Goal: Task Accomplishment & Management: Manage account settings

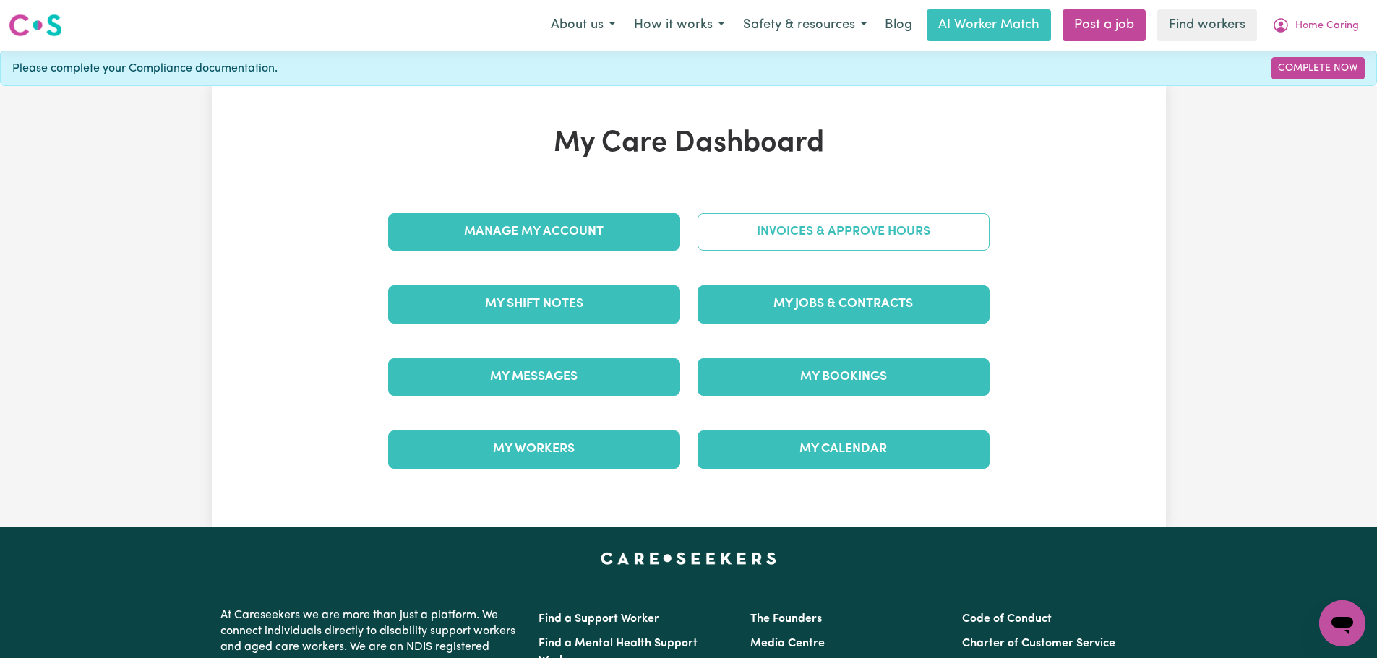
click at [823, 229] on link "Invoices & Approve Hours" at bounding box center [843, 232] width 292 height 38
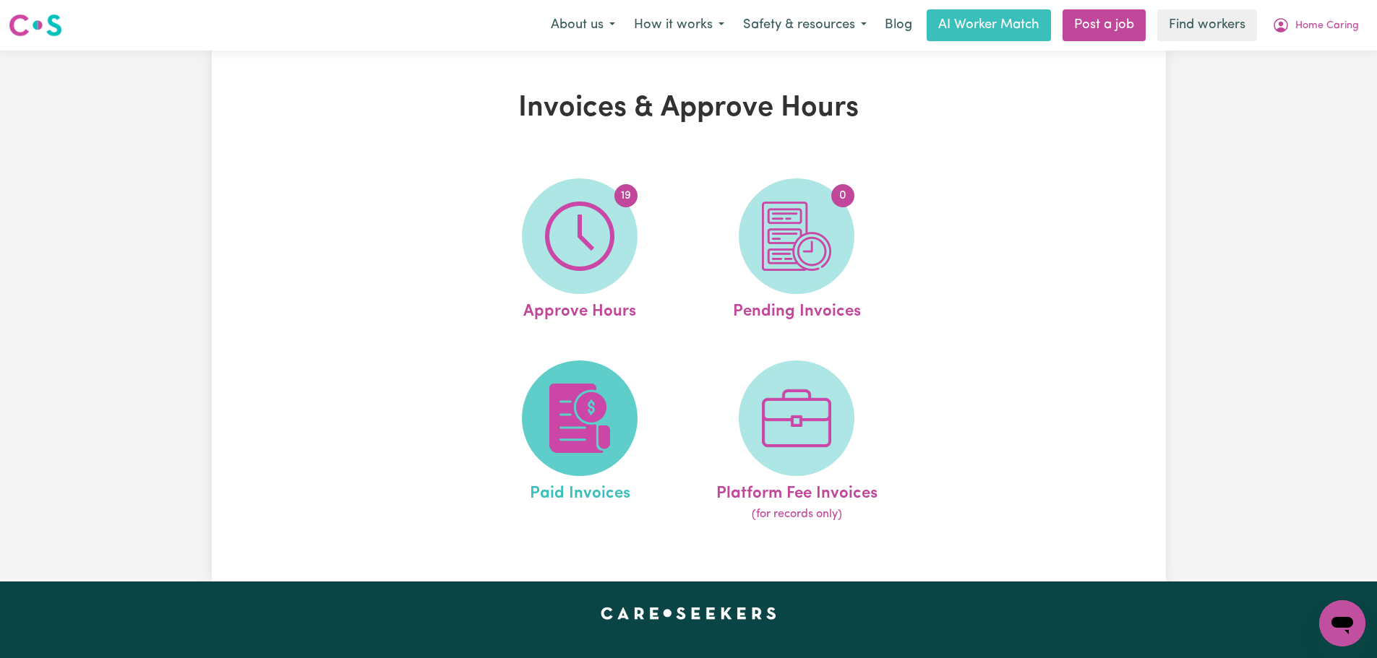
click at [588, 396] on img at bounding box center [579, 418] width 69 height 69
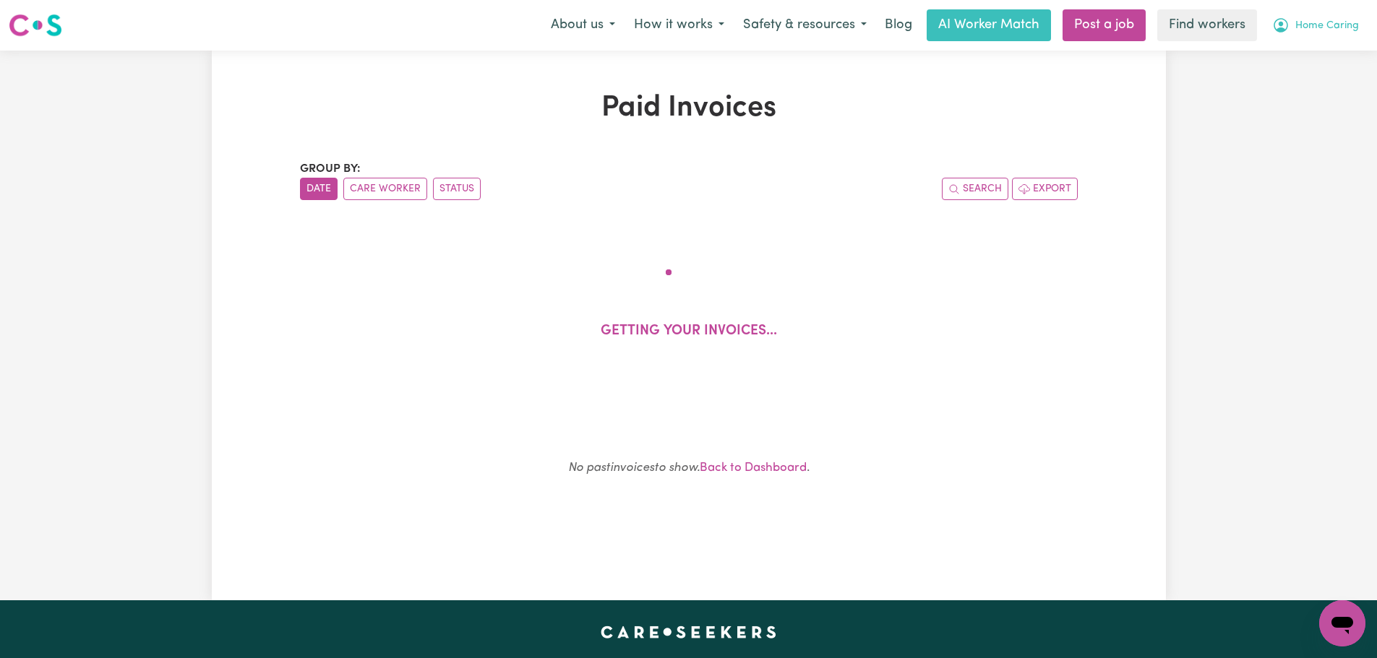
click at [1342, 36] on button "Home Caring" at bounding box center [1315, 25] width 106 height 30
click at [1332, 58] on link "My Dashboard" at bounding box center [1310, 56] width 114 height 27
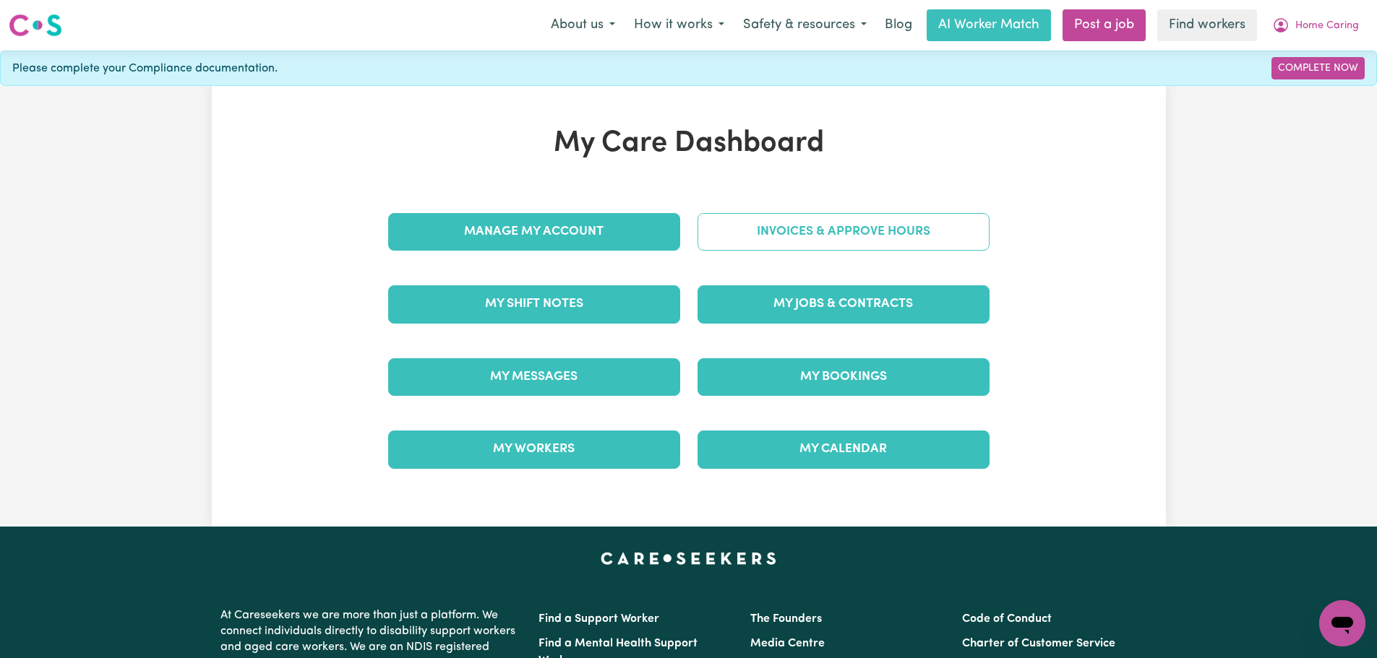
click at [759, 223] on link "Invoices & Approve Hours" at bounding box center [843, 232] width 292 height 38
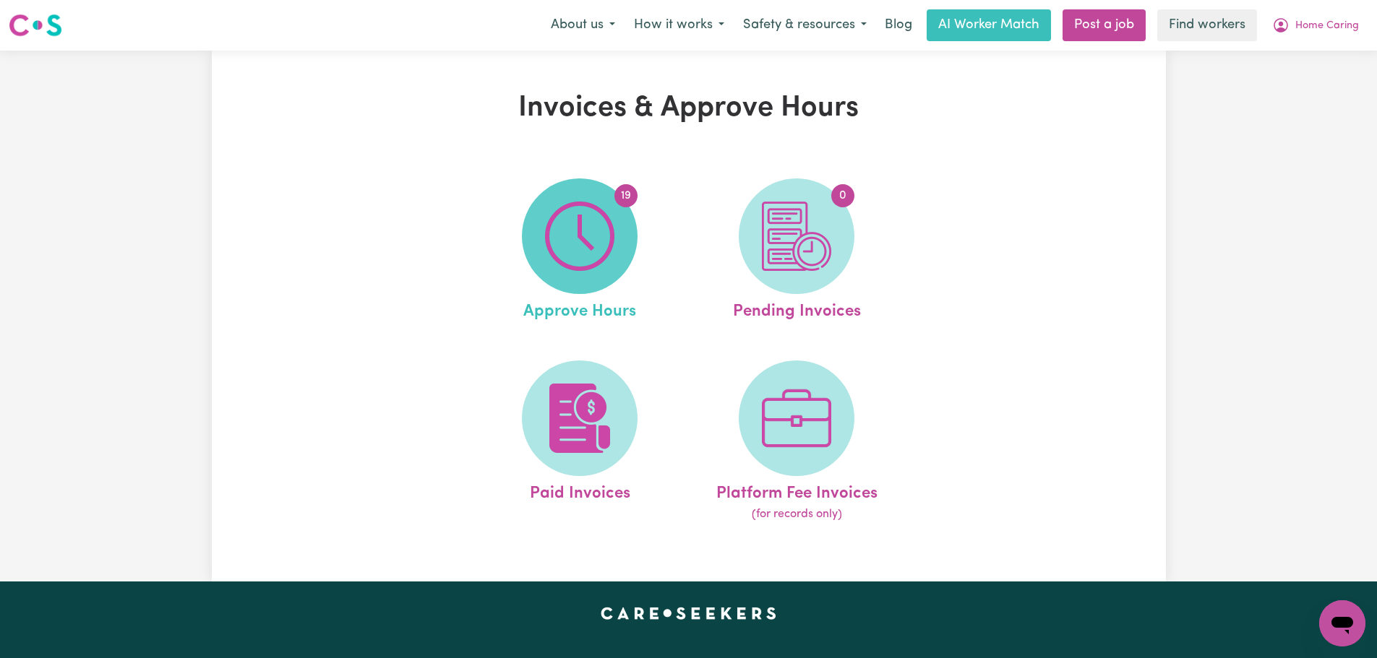
click at [562, 231] on img at bounding box center [579, 236] width 69 height 69
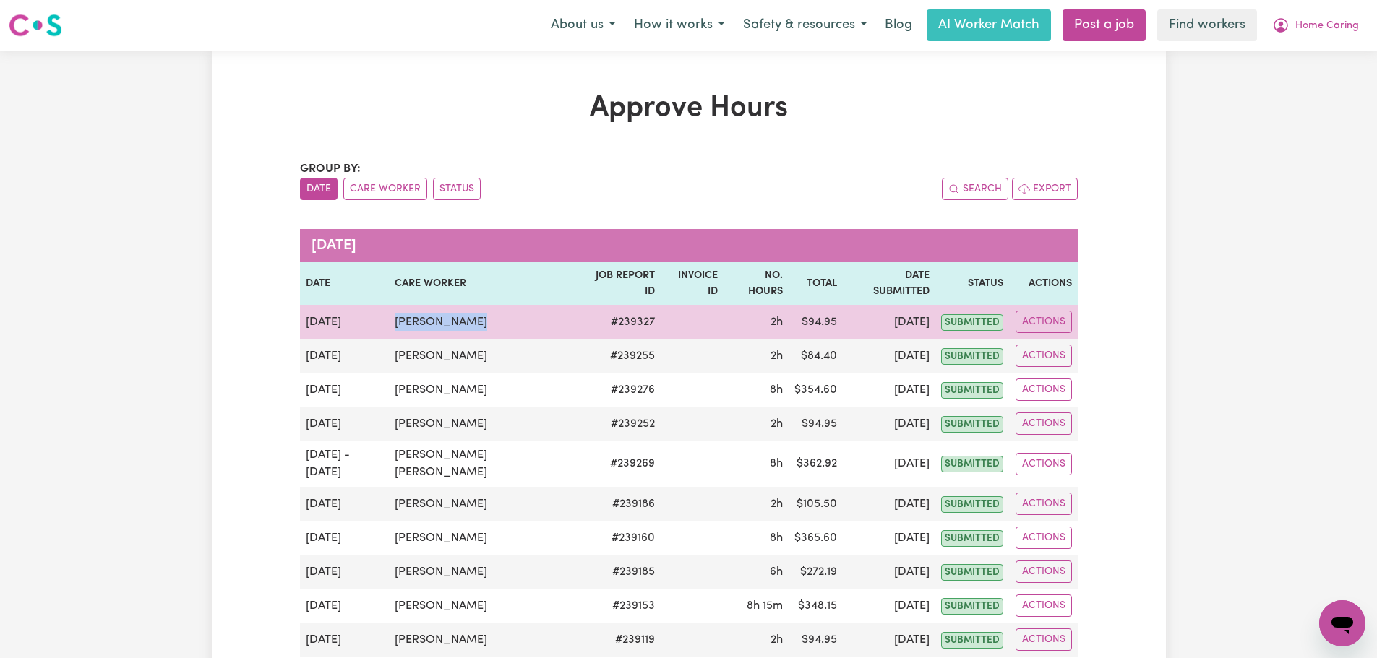
drag, startPoint x: 448, startPoint y: 311, endPoint x: 395, endPoint y: 311, distance: 52.8
click at [395, 311] on tr "[DATE] [PERSON_NAME] # 239327 2h $ 94.95 [DATE] submitted Actions" at bounding box center [689, 322] width 778 height 34
click at [429, 305] on td "[PERSON_NAME]" at bounding box center [484, 322] width 190 height 34
drag, startPoint x: 444, startPoint y: 304, endPoint x: 399, endPoint y: 306, distance: 45.5
click at [399, 306] on td "[PERSON_NAME]" at bounding box center [484, 322] width 190 height 34
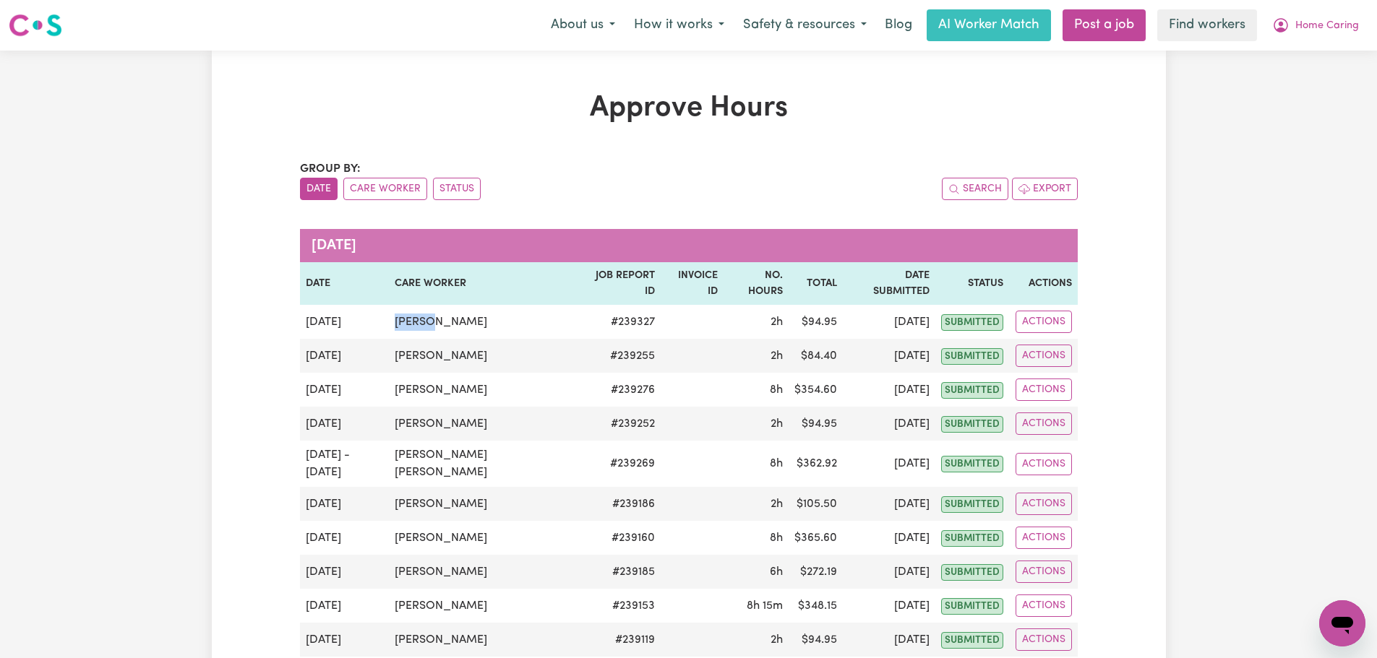
copy td "Usman"
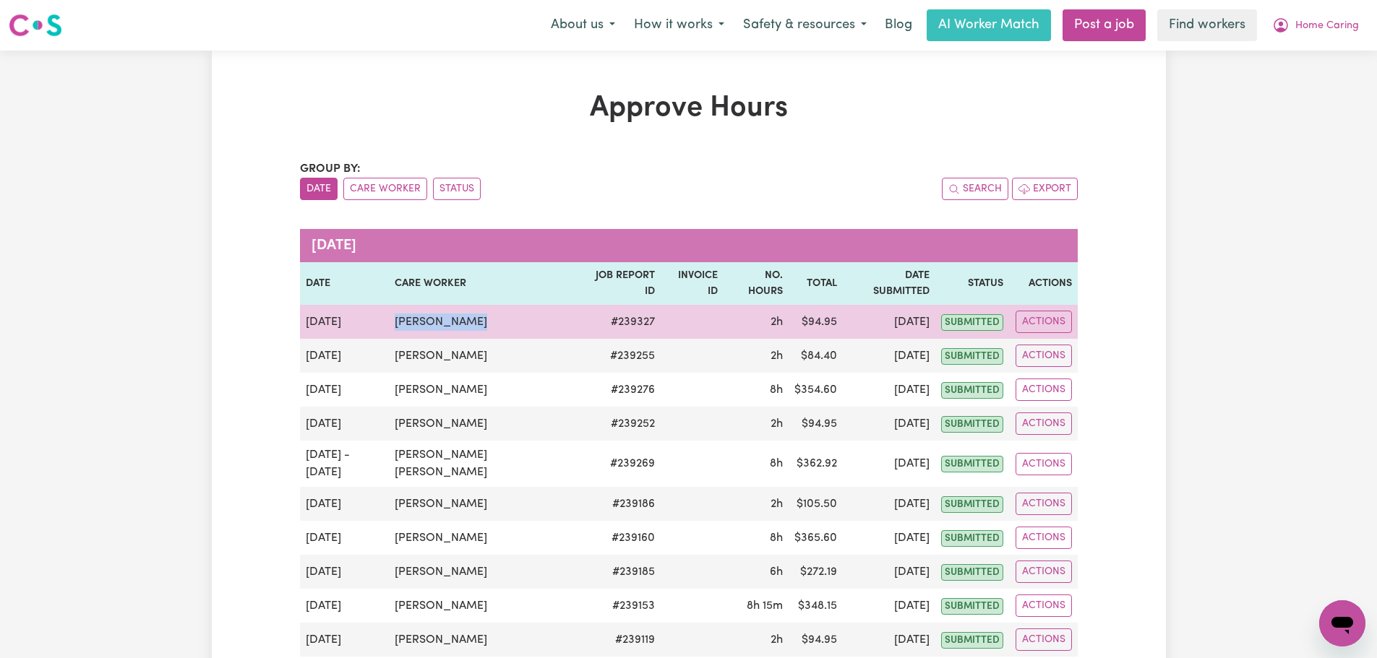
drag, startPoint x: 488, startPoint y: 311, endPoint x: 402, endPoint y: 311, distance: 86.0
click at [402, 311] on td "[PERSON_NAME]" at bounding box center [484, 322] width 190 height 34
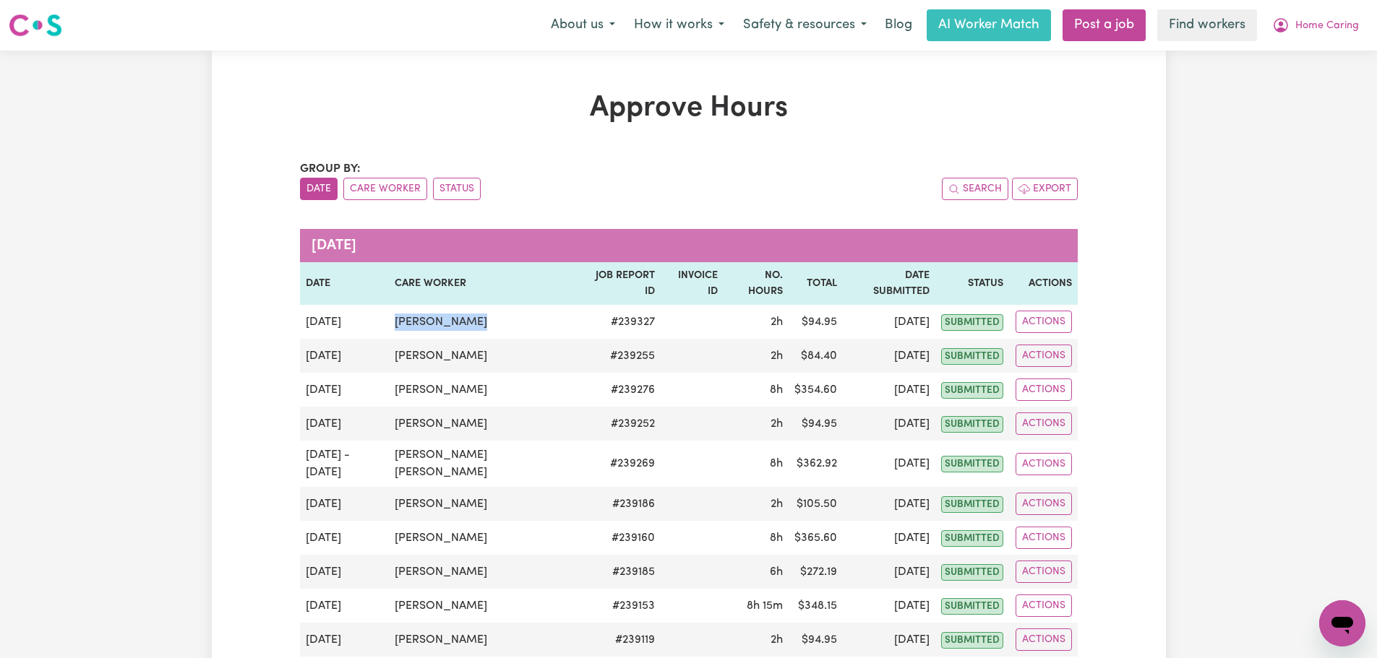
copy td "[PERSON_NAME]"
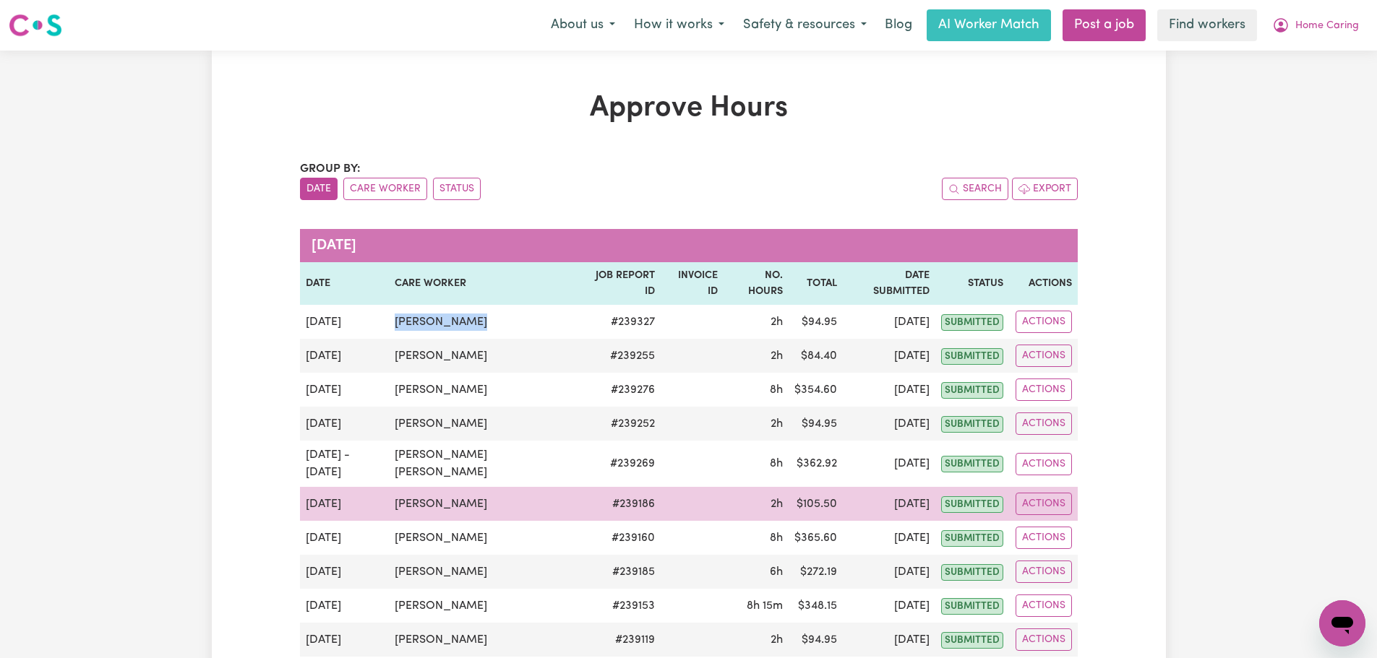
drag, startPoint x: 506, startPoint y: 480, endPoint x: 402, endPoint y: 479, distance: 104.1
click at [402, 487] on td "[PERSON_NAME]" at bounding box center [484, 504] width 190 height 34
copy td "[PERSON_NAME]"
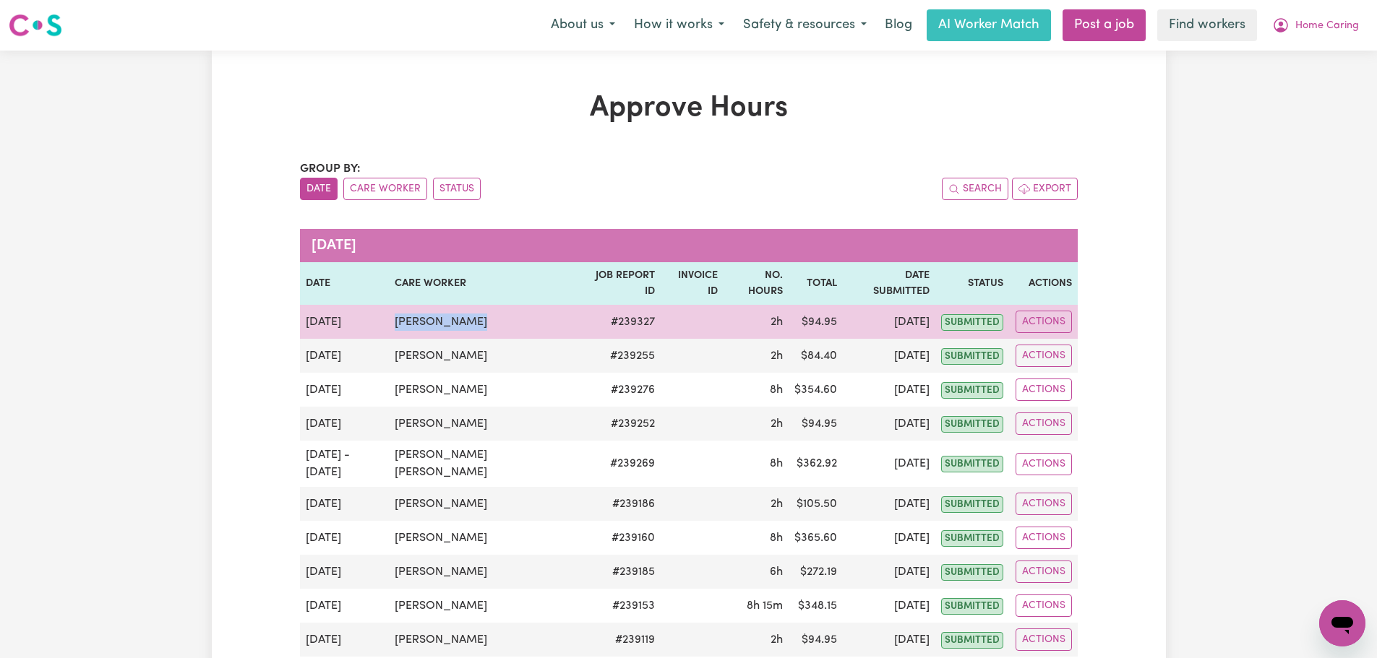
drag, startPoint x: 475, startPoint y: 309, endPoint x: 391, endPoint y: 309, distance: 83.8
click at [391, 309] on tr "[DATE] [PERSON_NAME] # 239327 2h $ 94.95 [DATE] submitted Actions" at bounding box center [689, 322] width 778 height 34
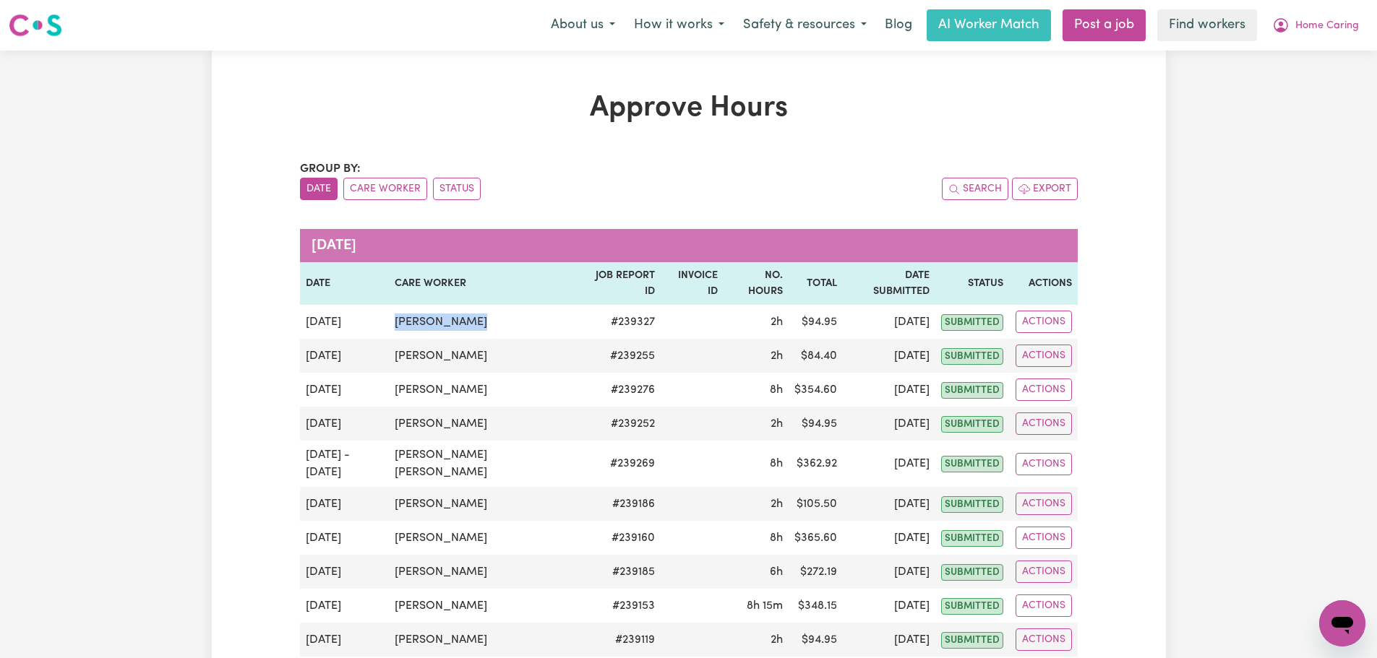
copy tr "[PERSON_NAME]"
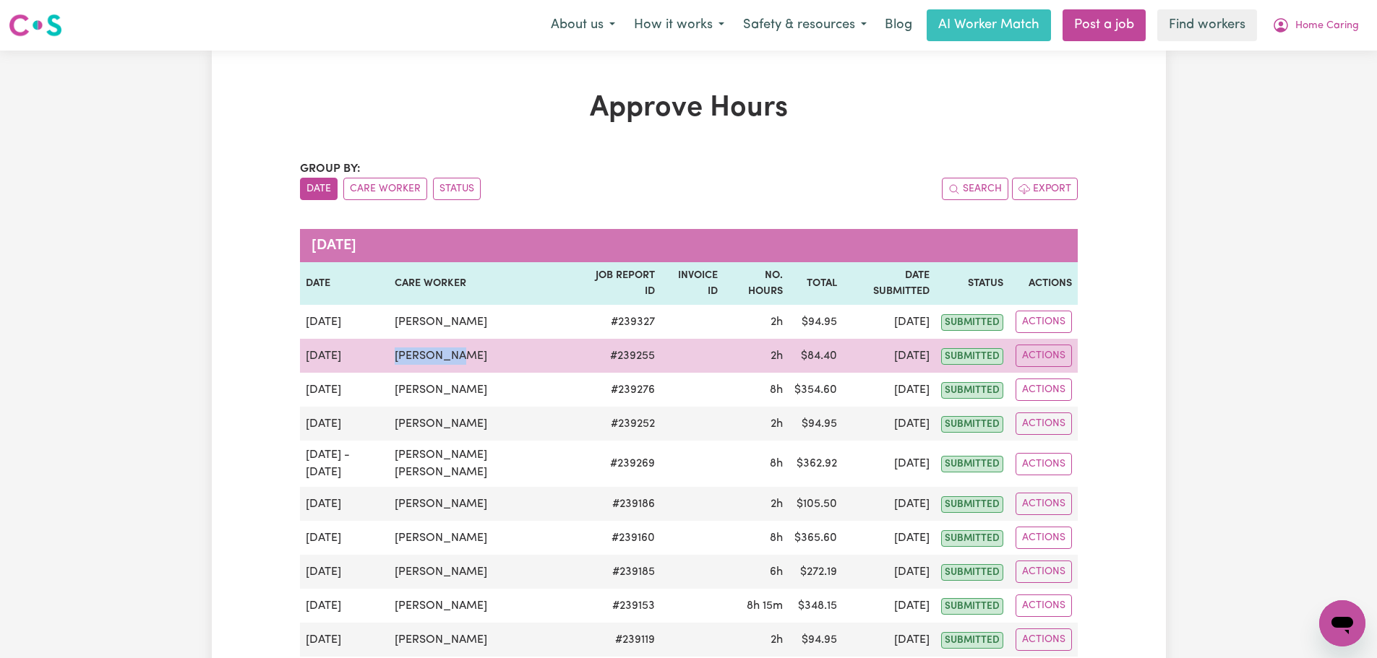
drag, startPoint x: 475, startPoint y: 335, endPoint x: 406, endPoint y: 335, distance: 68.7
click at [406, 339] on td "[PERSON_NAME]" at bounding box center [484, 356] width 190 height 34
copy td "[PERSON_NAME]"
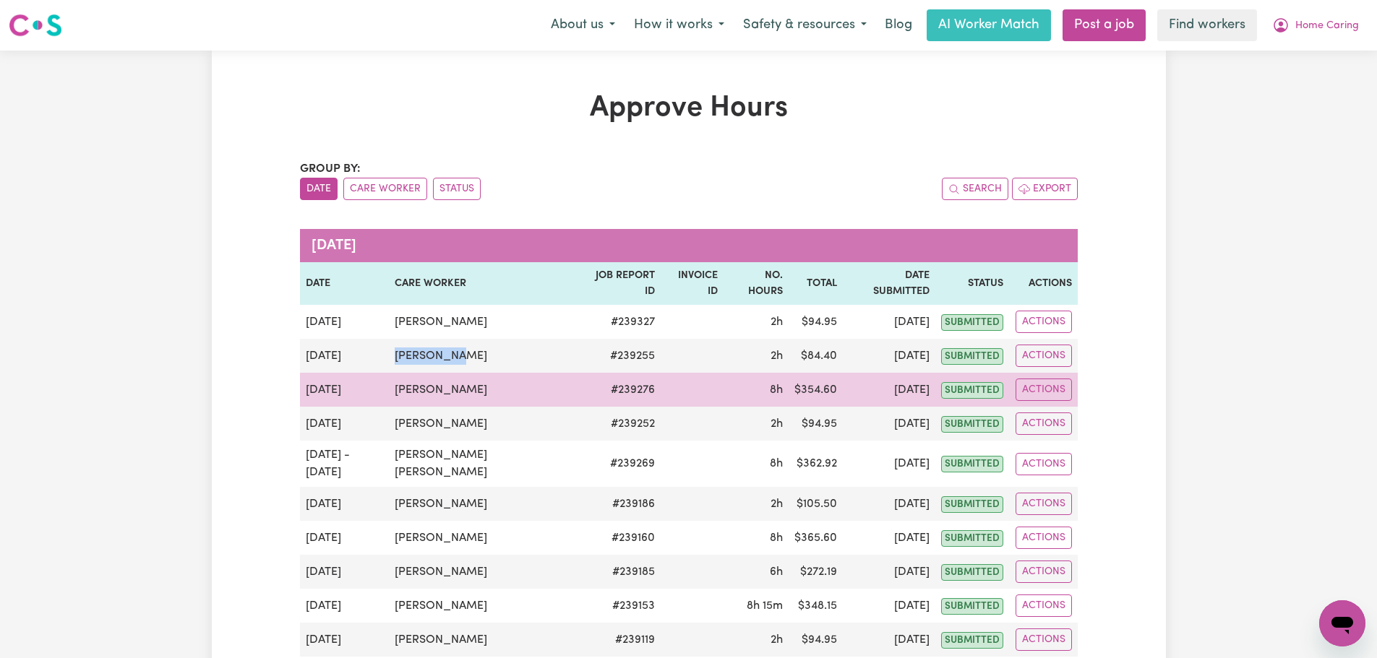
drag, startPoint x: 414, startPoint y: 370, endPoint x: 393, endPoint y: 369, distance: 21.0
click at [393, 373] on tr "[DATE] [PERSON_NAME] # 239276 8h $ 354.60 [DATE] submitted Actions" at bounding box center [689, 390] width 778 height 34
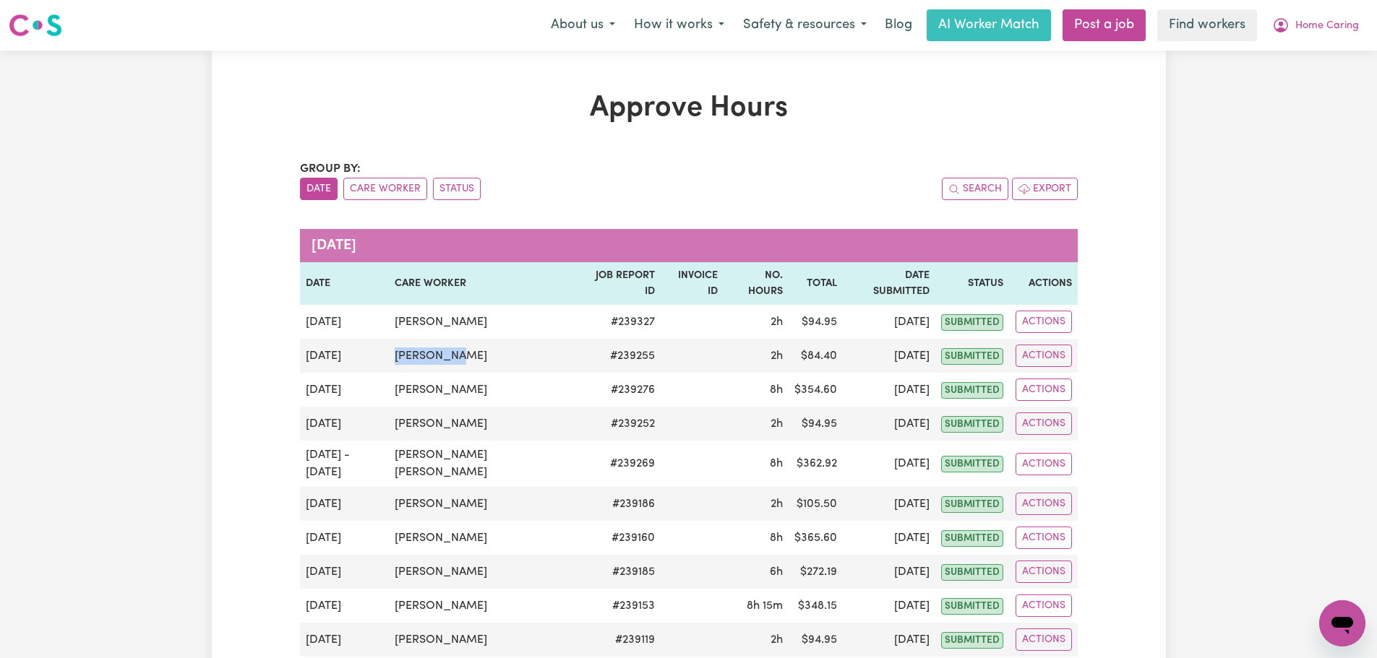
copy tr "[PERSON_NAME]"
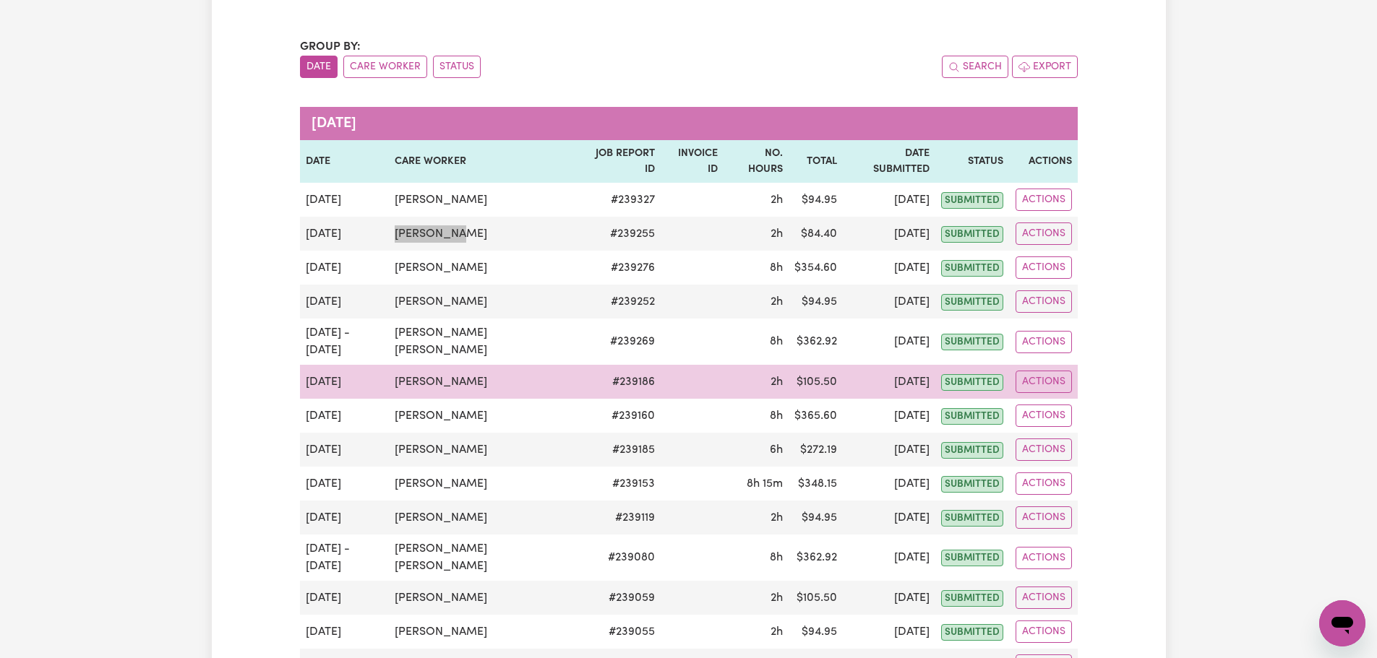
scroll to position [145, 0]
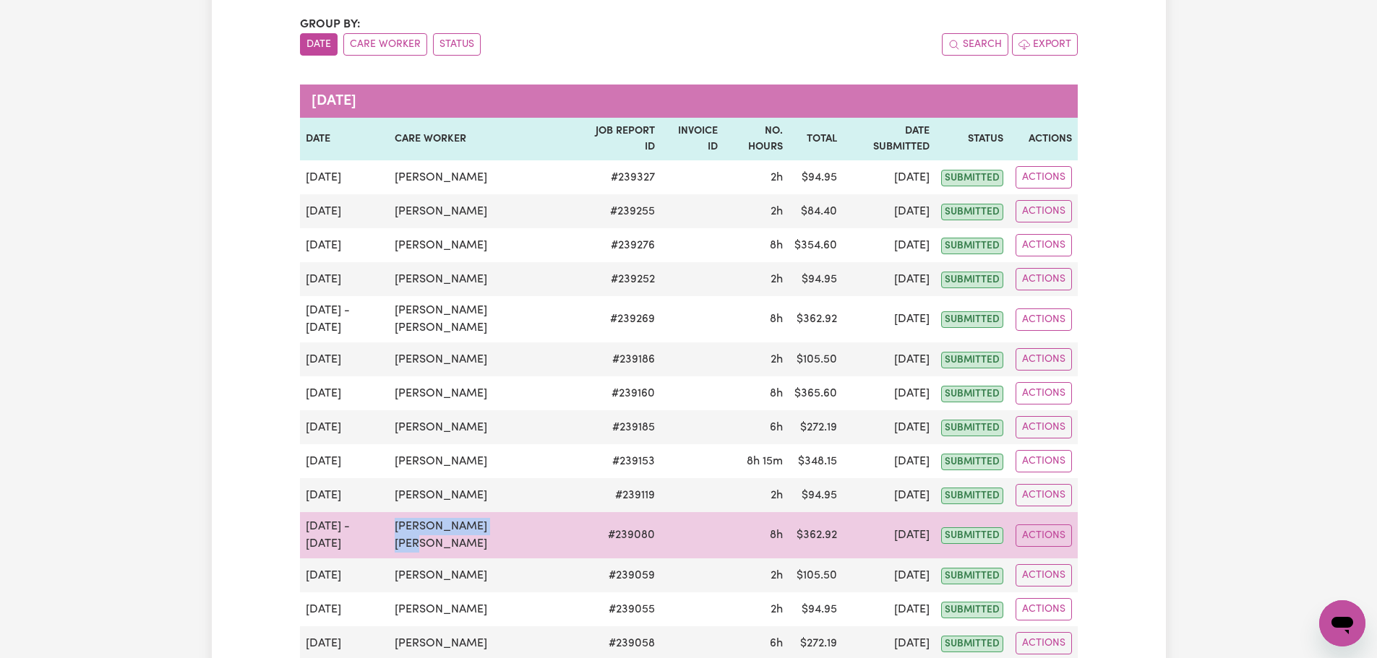
drag, startPoint x: 515, startPoint y: 504, endPoint x: 408, endPoint y: 495, distance: 106.6
click at [396, 512] on tr "[DATE] - [DATE] [PERSON_NAME] [PERSON_NAME] # 239080 8h $ 362.92 [DATE] submitt…" at bounding box center [689, 535] width 778 height 46
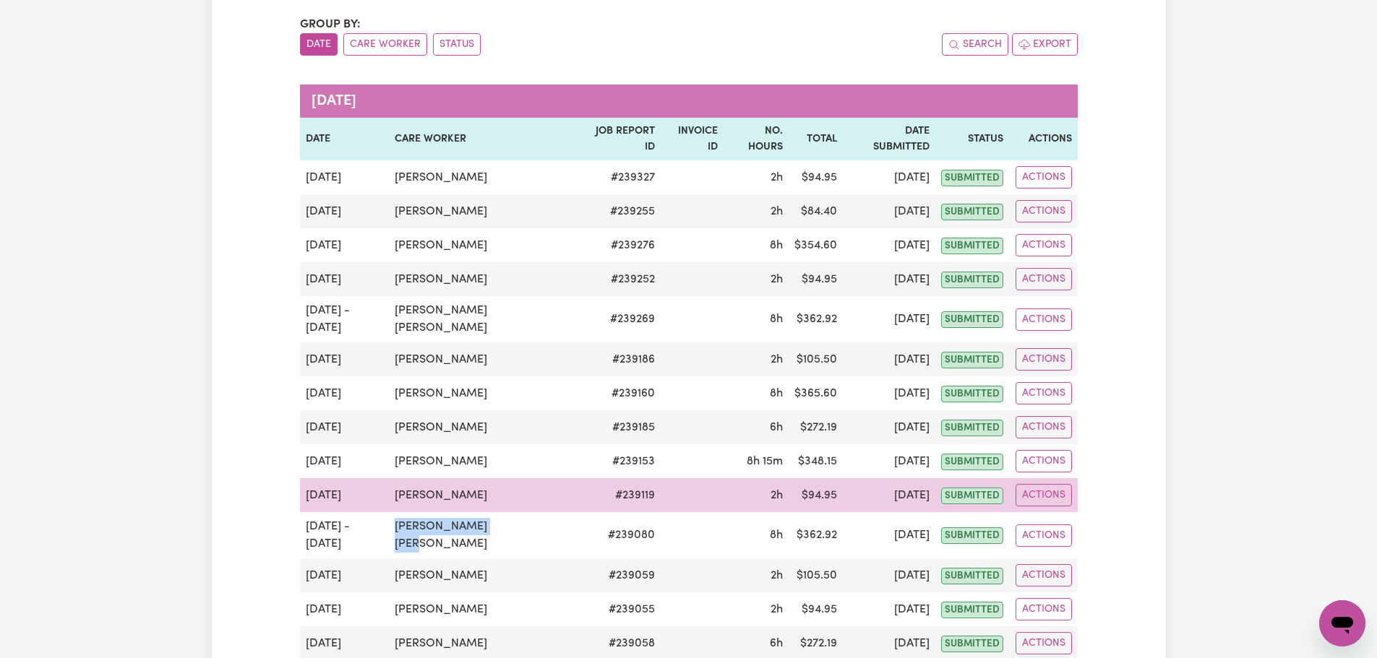
copy tr "[PERSON_NAME] [PERSON_NAME]"
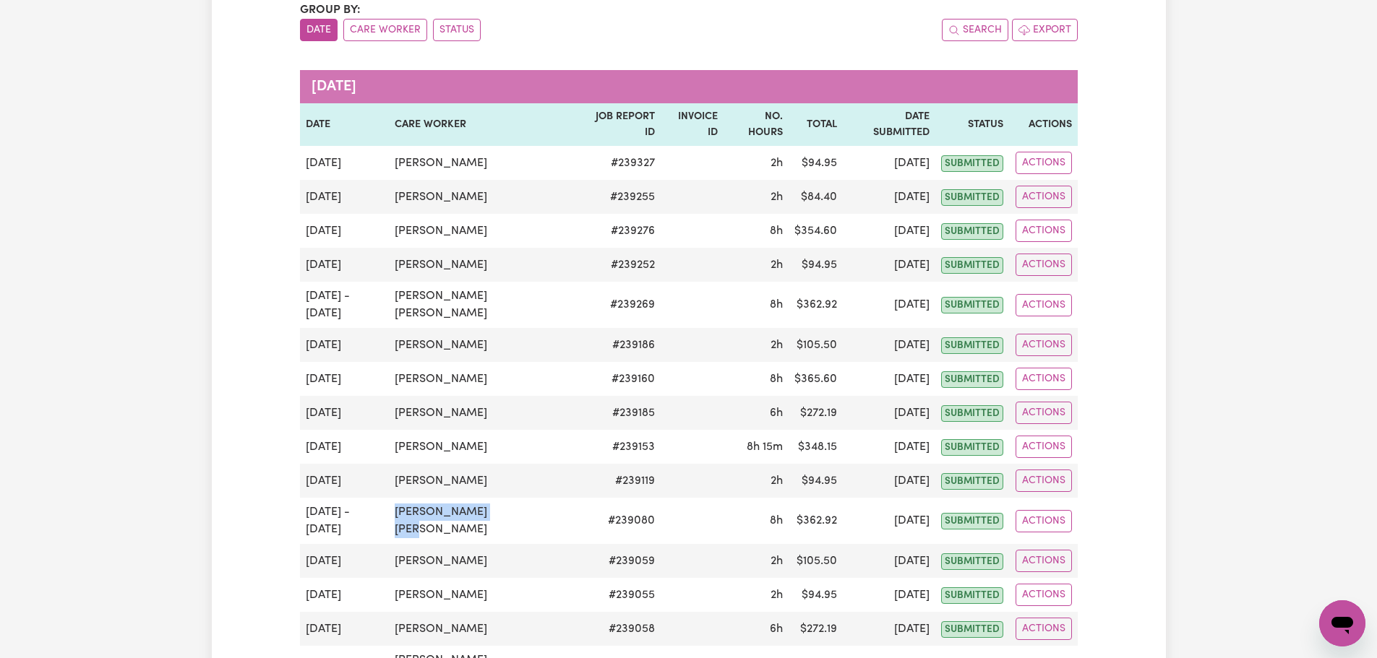
scroll to position [0, 0]
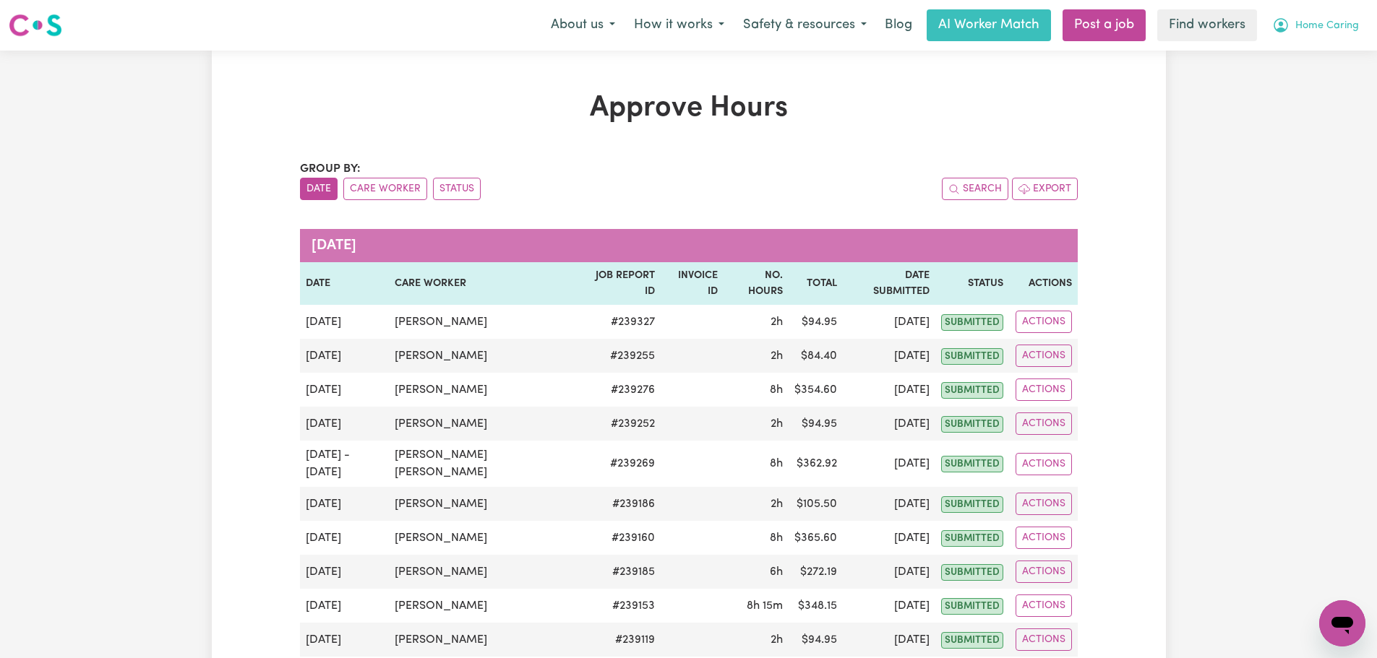
click at [1351, 25] on span "Home Caring" at bounding box center [1327, 26] width 64 height 16
click at [1348, 60] on link "My Dashboard" at bounding box center [1310, 56] width 114 height 27
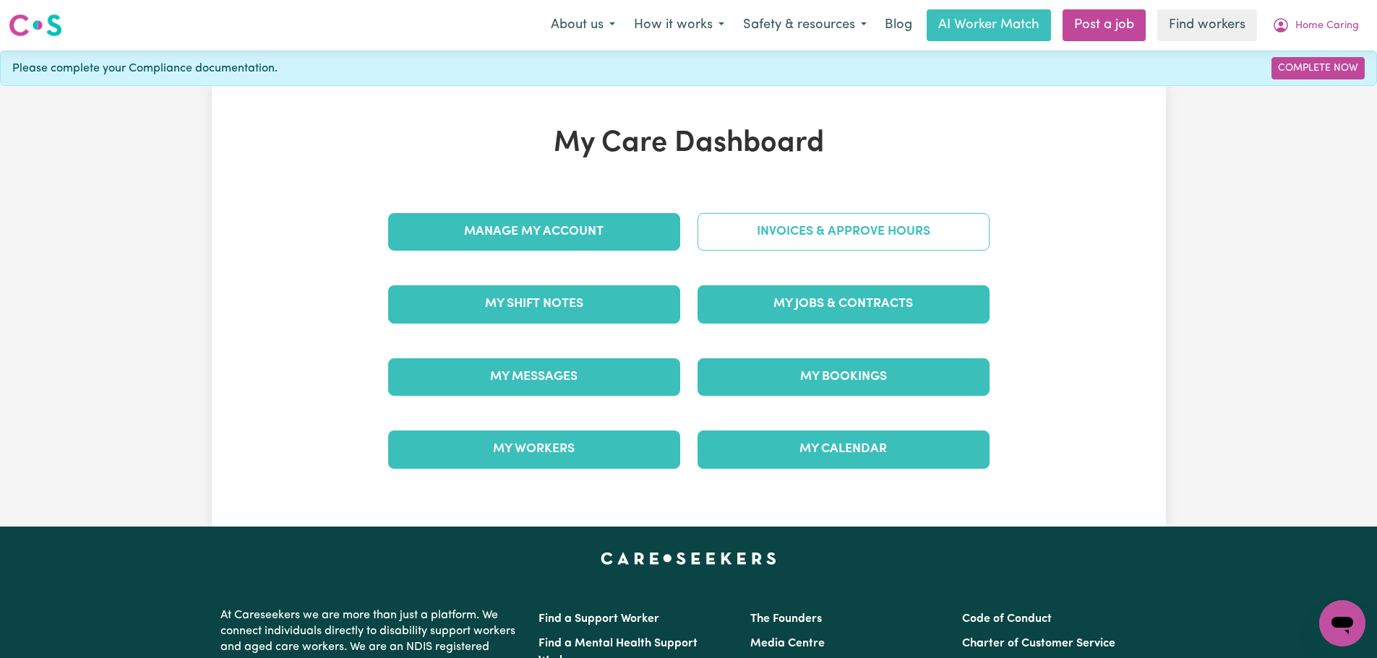
click at [826, 231] on link "Invoices & Approve Hours" at bounding box center [843, 232] width 292 height 38
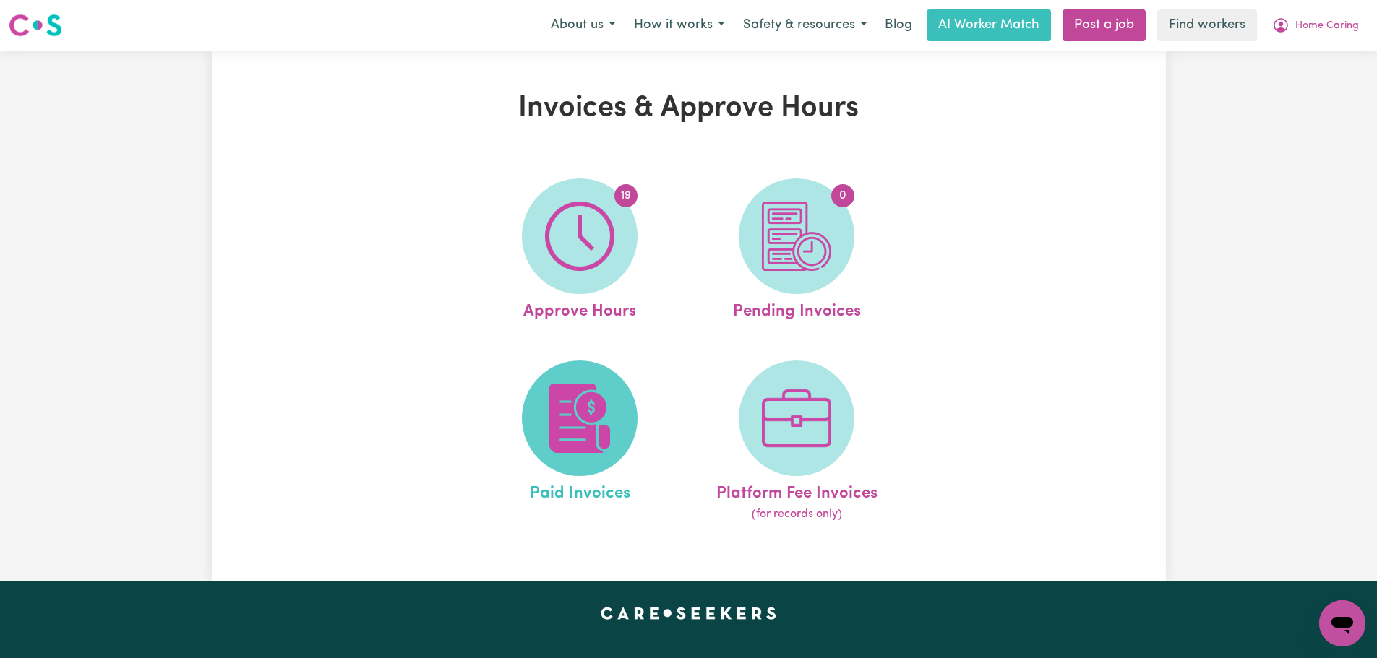
click at [591, 408] on img at bounding box center [579, 418] width 69 height 69
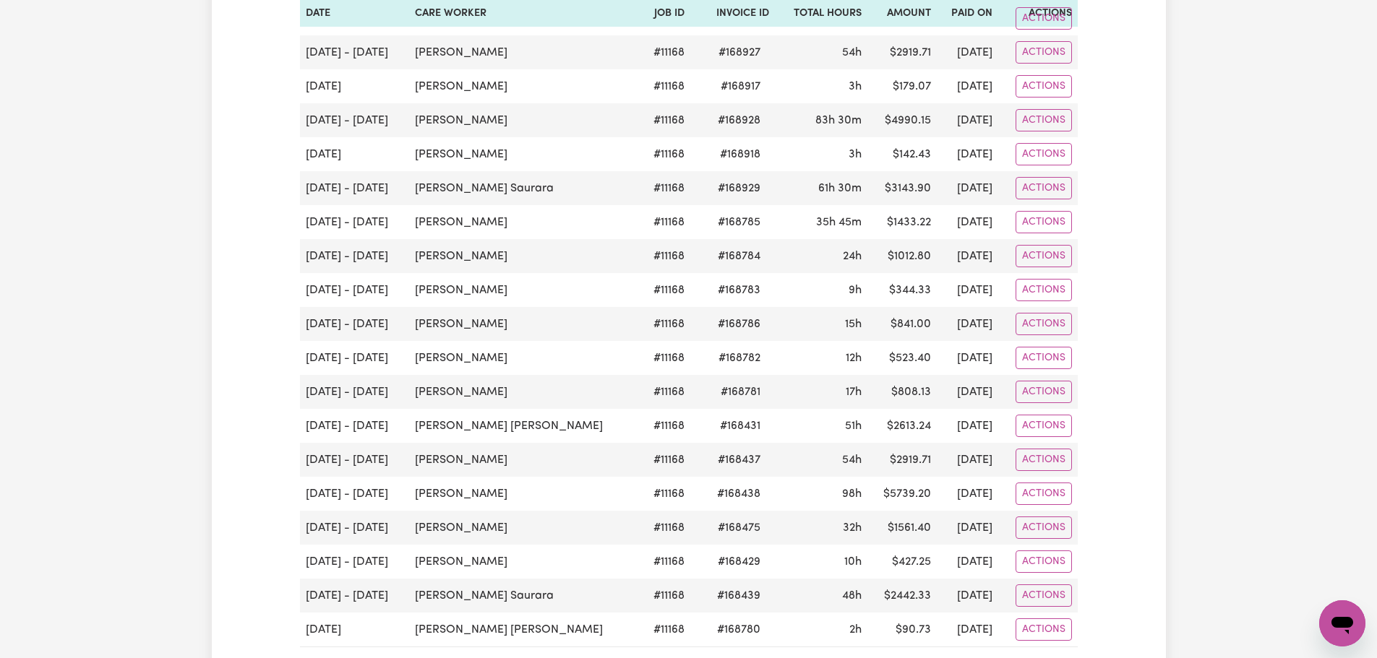
scroll to position [1590, 0]
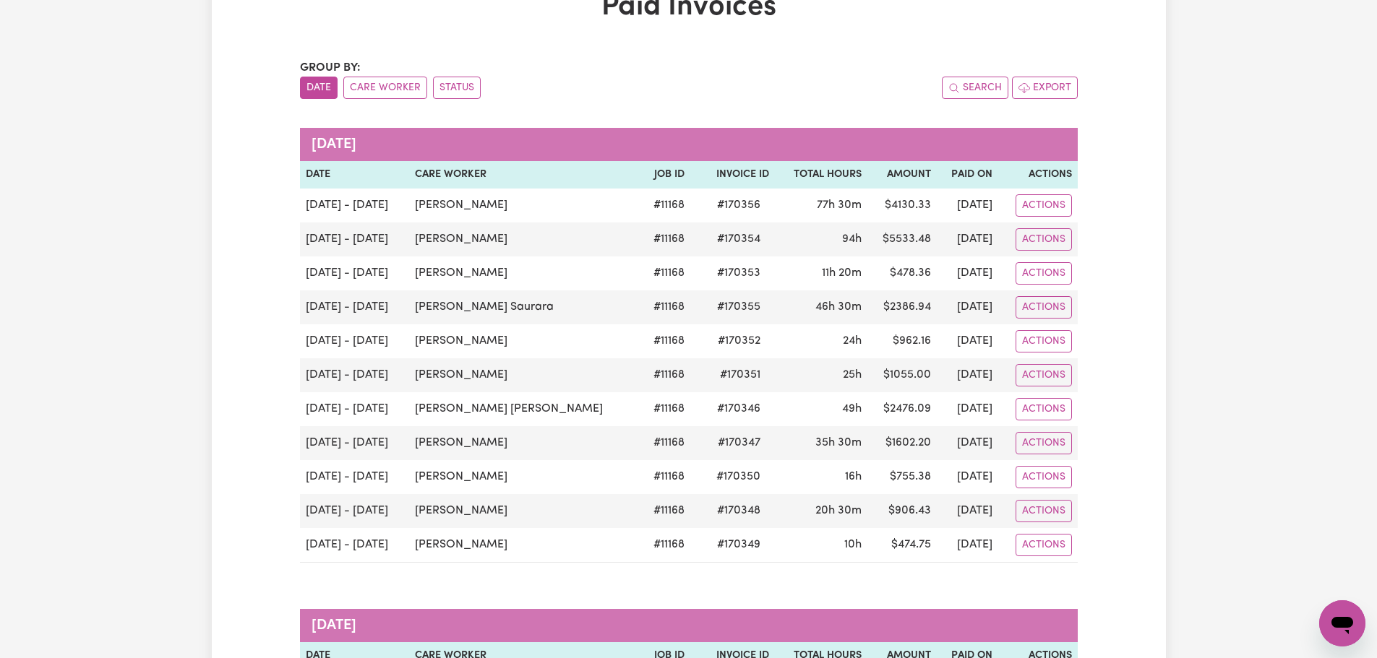
scroll to position [0, 0]
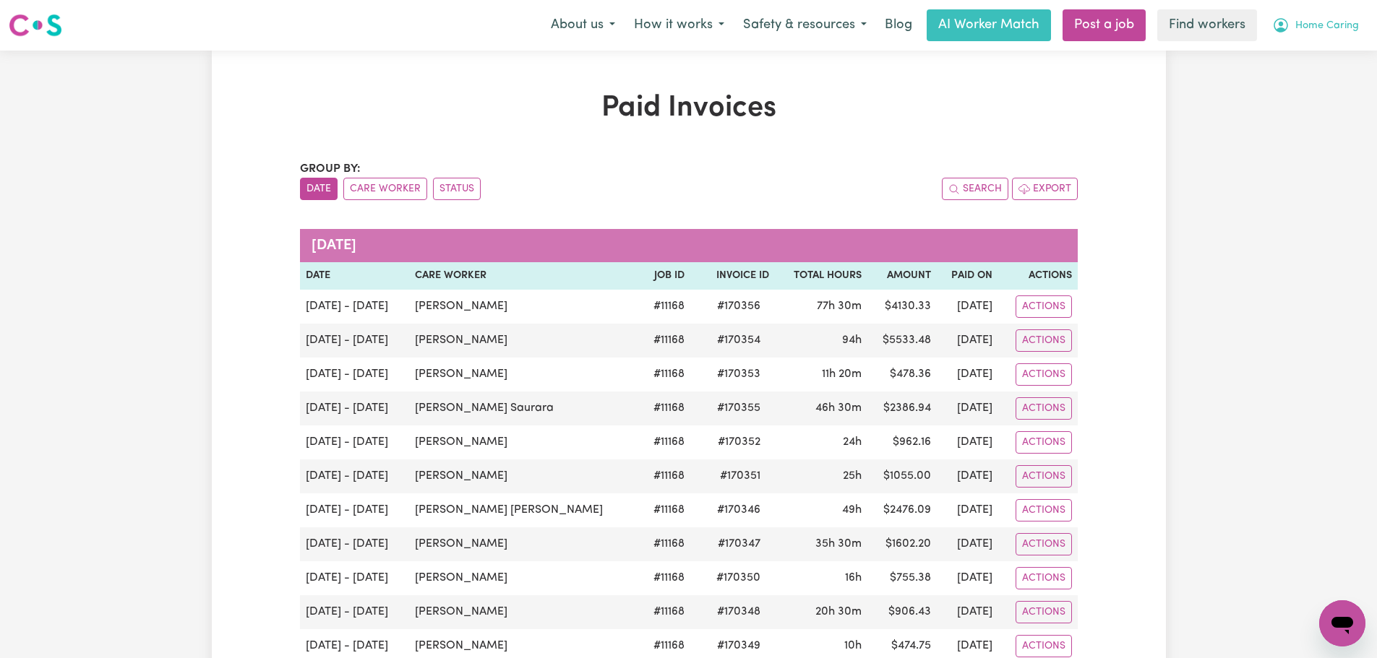
click at [1349, 30] on span "Home Caring" at bounding box center [1327, 26] width 64 height 16
click at [1337, 52] on link "My Dashboard" at bounding box center [1310, 56] width 114 height 27
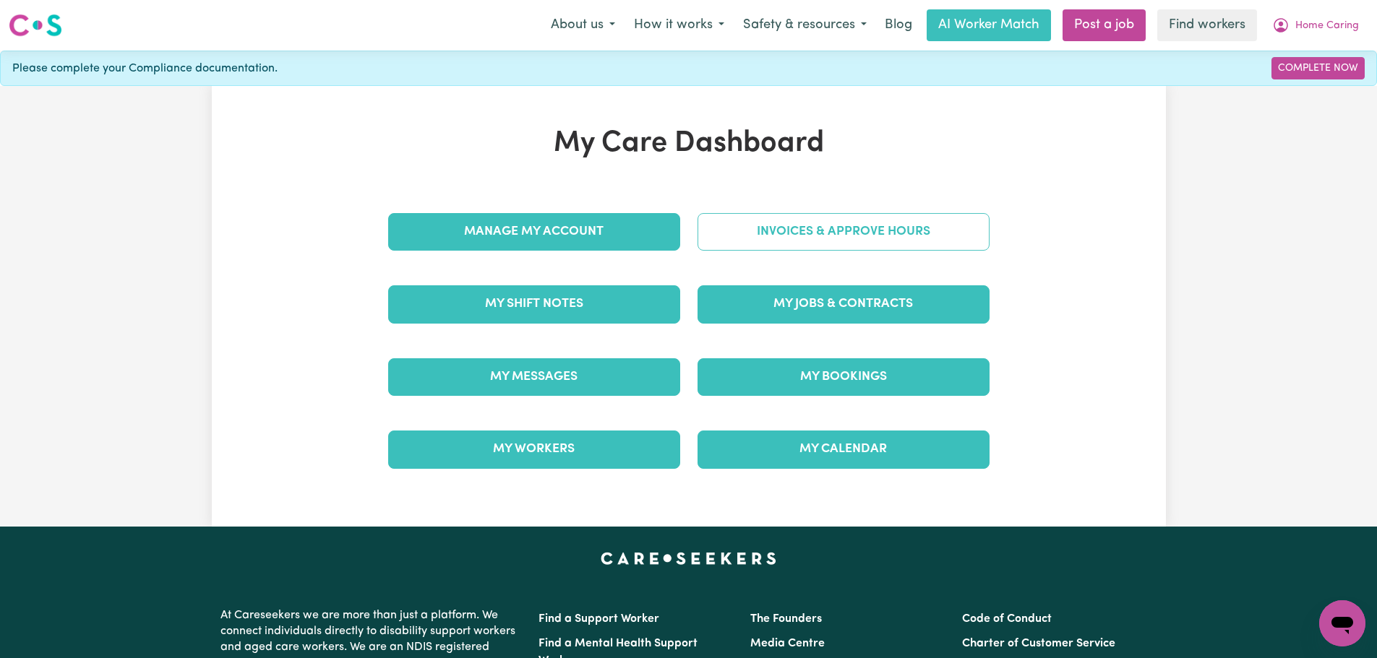
click at [879, 233] on link "Invoices & Approve Hours" at bounding box center [843, 232] width 292 height 38
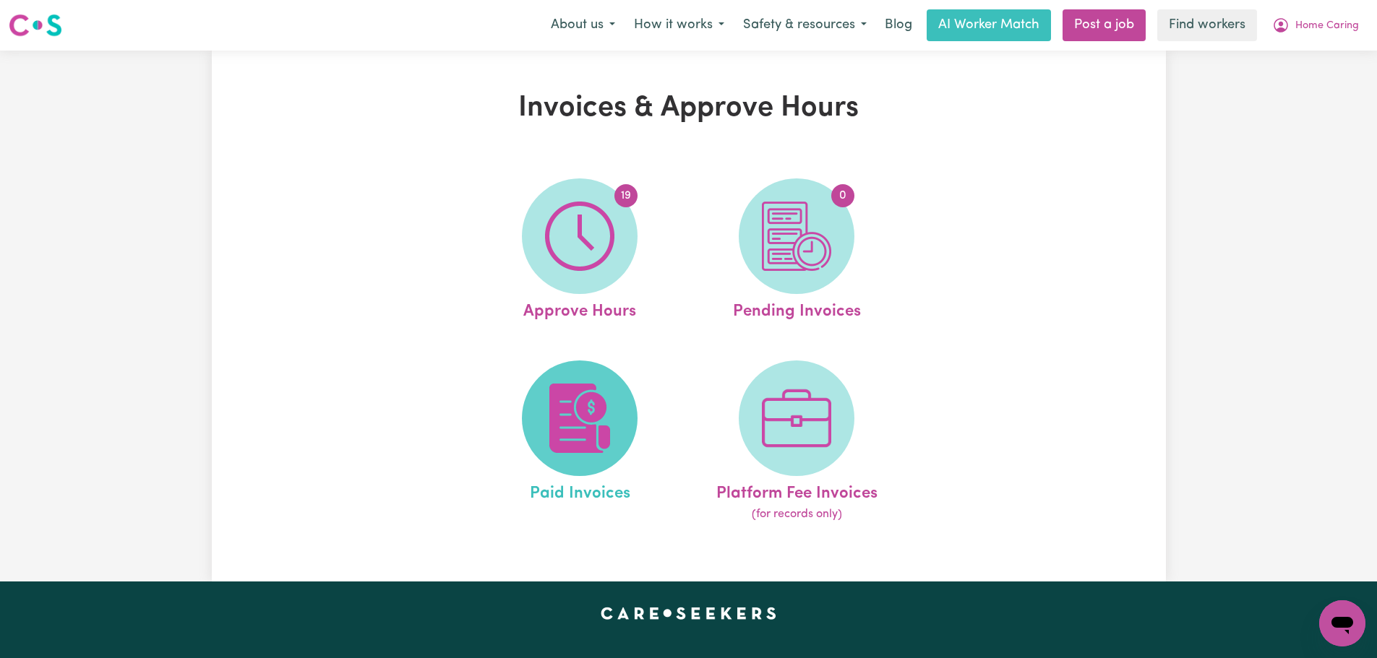
click at [572, 418] on img at bounding box center [579, 418] width 69 height 69
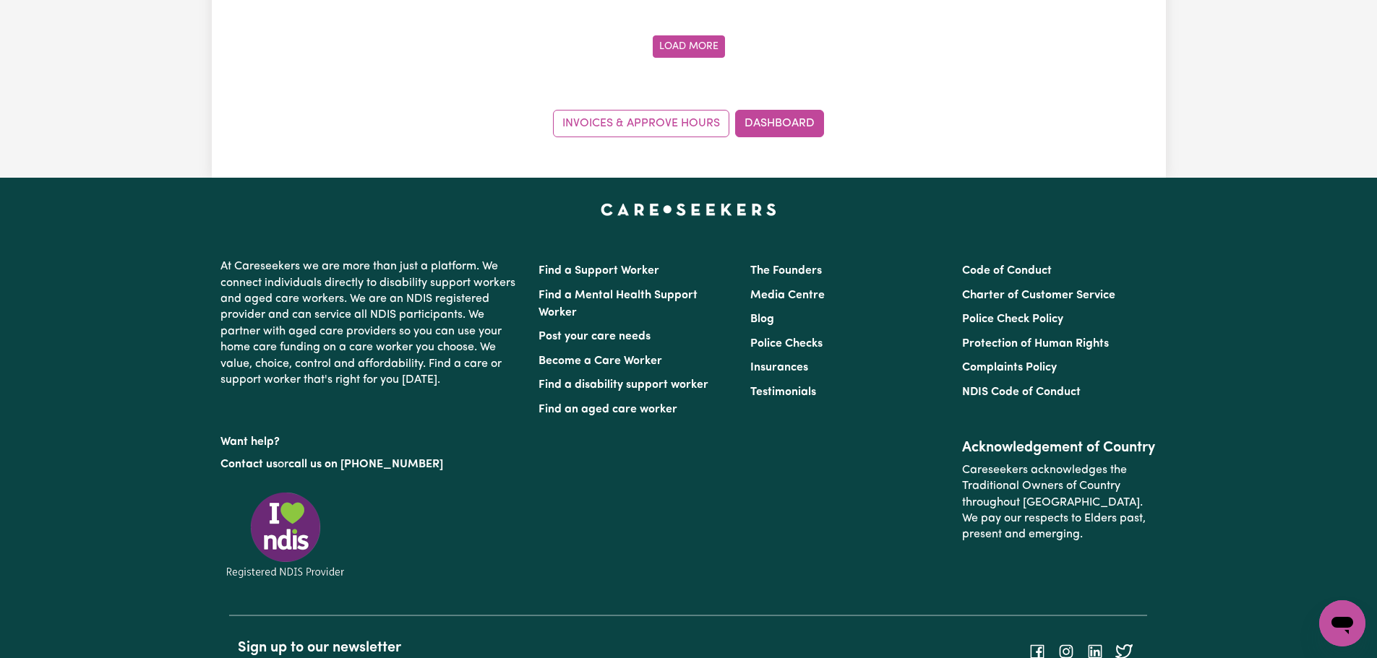
scroll to position [1986, 0]
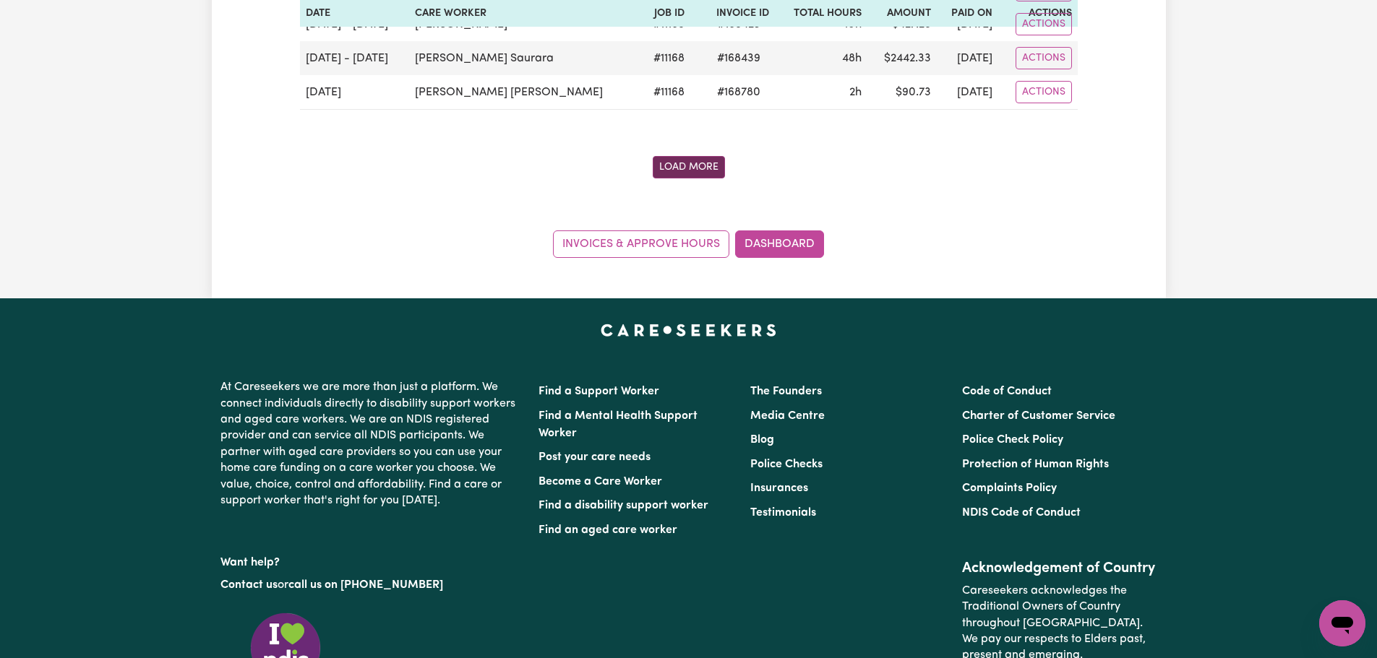
click at [681, 171] on button "Load More" at bounding box center [689, 167] width 72 height 22
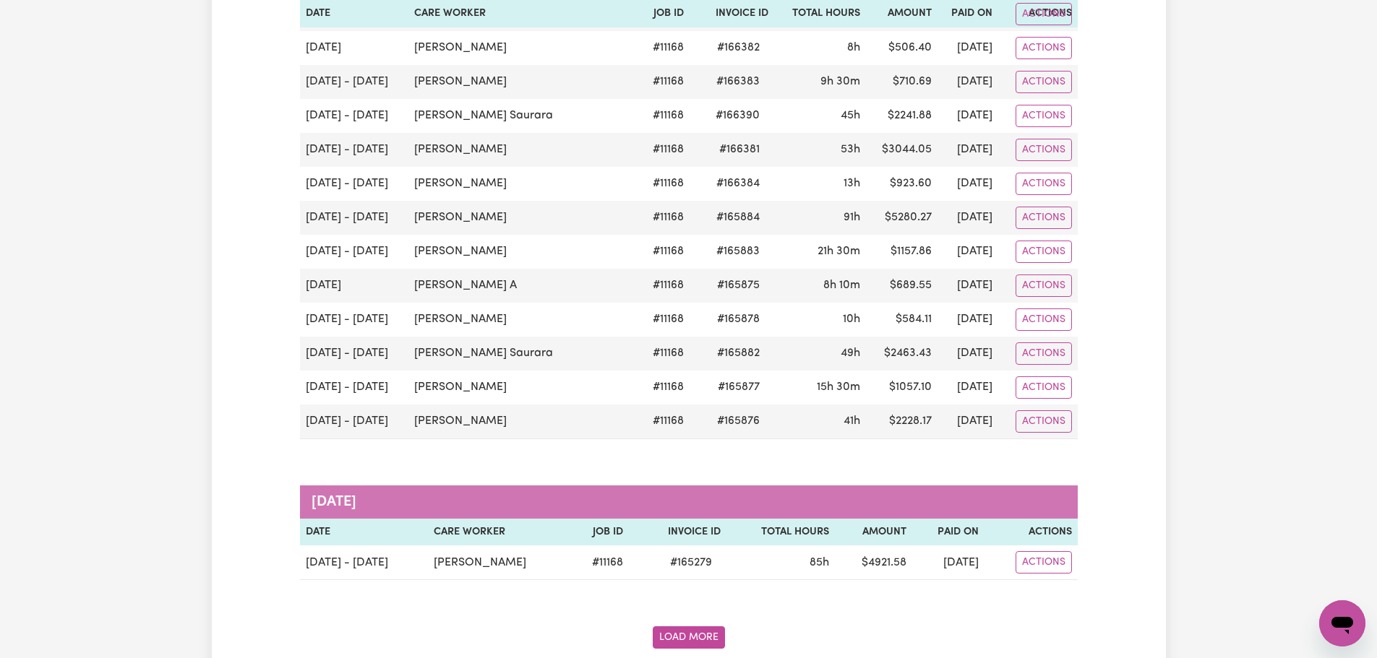
scroll to position [3503, 0]
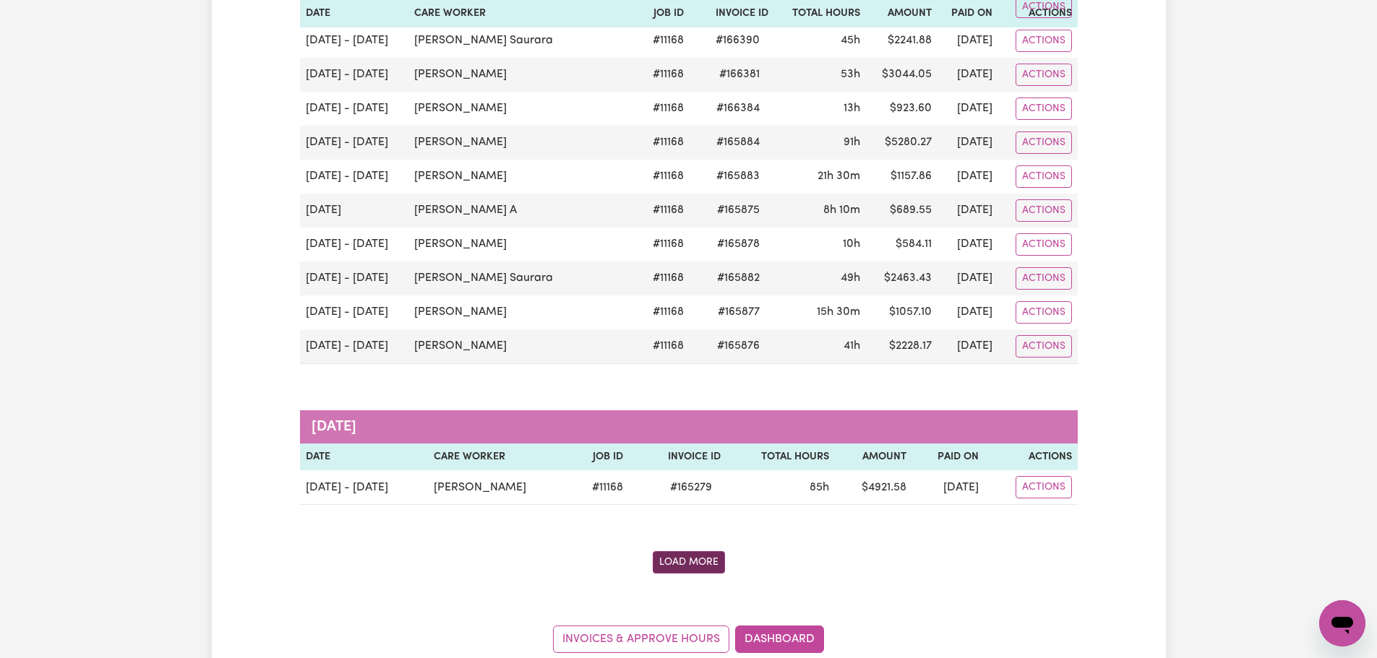
click at [707, 564] on button "Load More" at bounding box center [689, 562] width 72 height 22
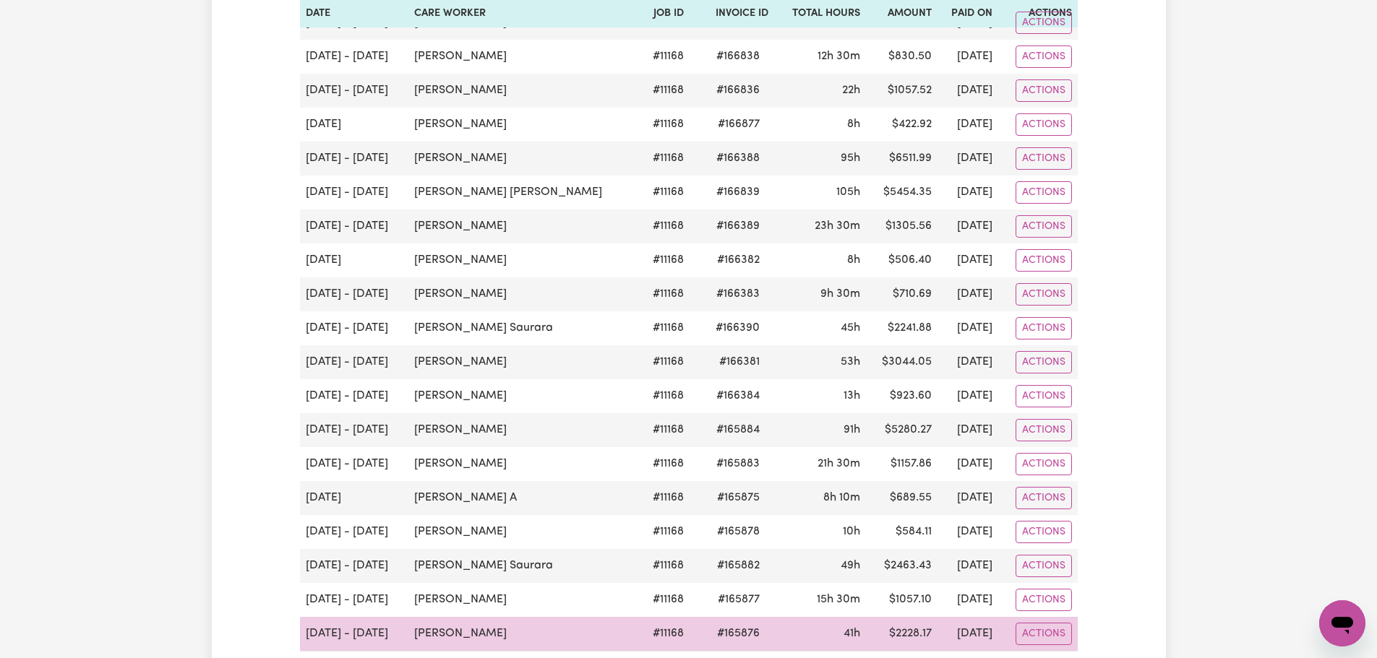
scroll to position [3214, 0]
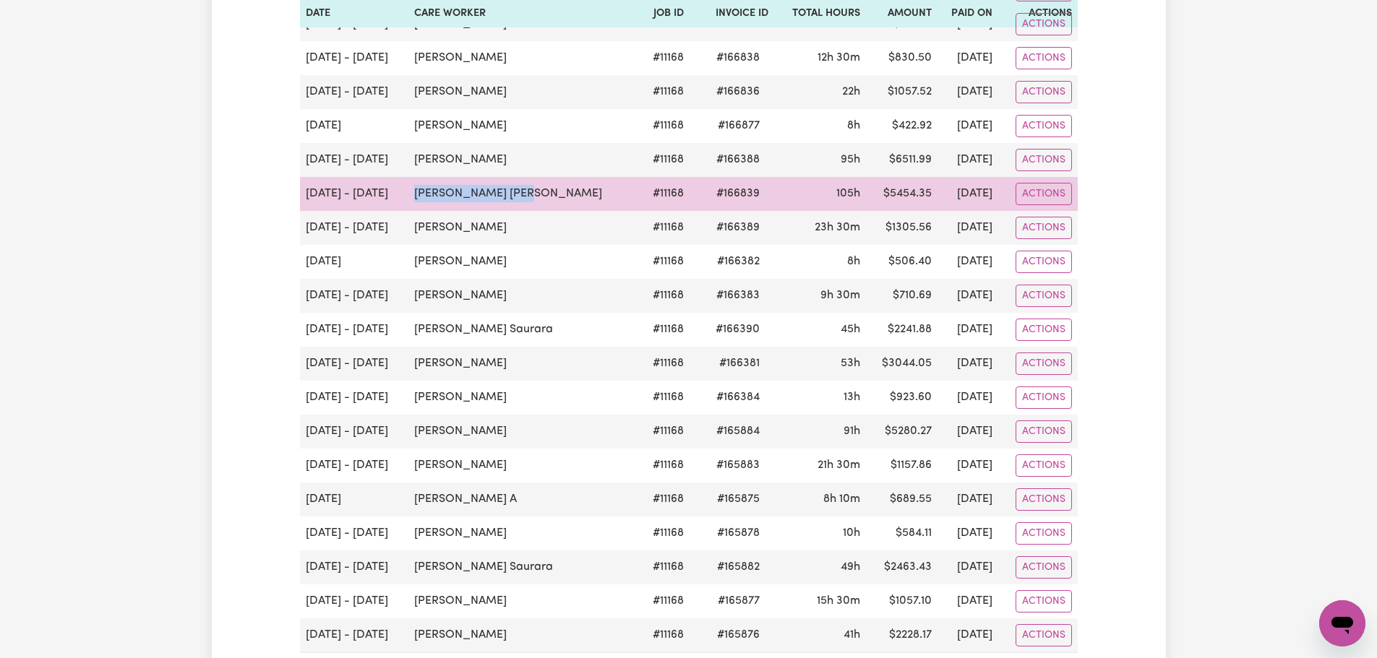
drag, startPoint x: 523, startPoint y: 192, endPoint x: 413, endPoint y: 192, distance: 109.8
click at [413, 192] on td "[PERSON_NAME] [PERSON_NAME]" at bounding box center [523, 194] width 231 height 34
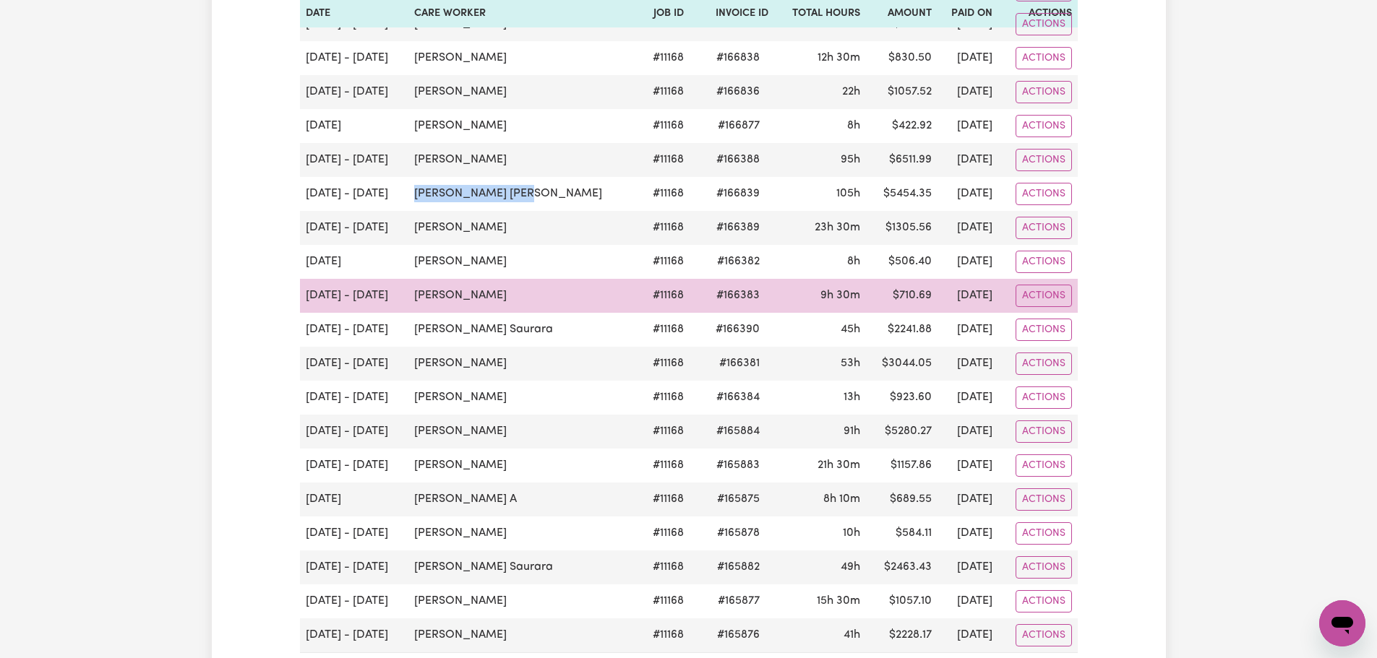
copy td "[PERSON_NAME] [PERSON_NAME]"
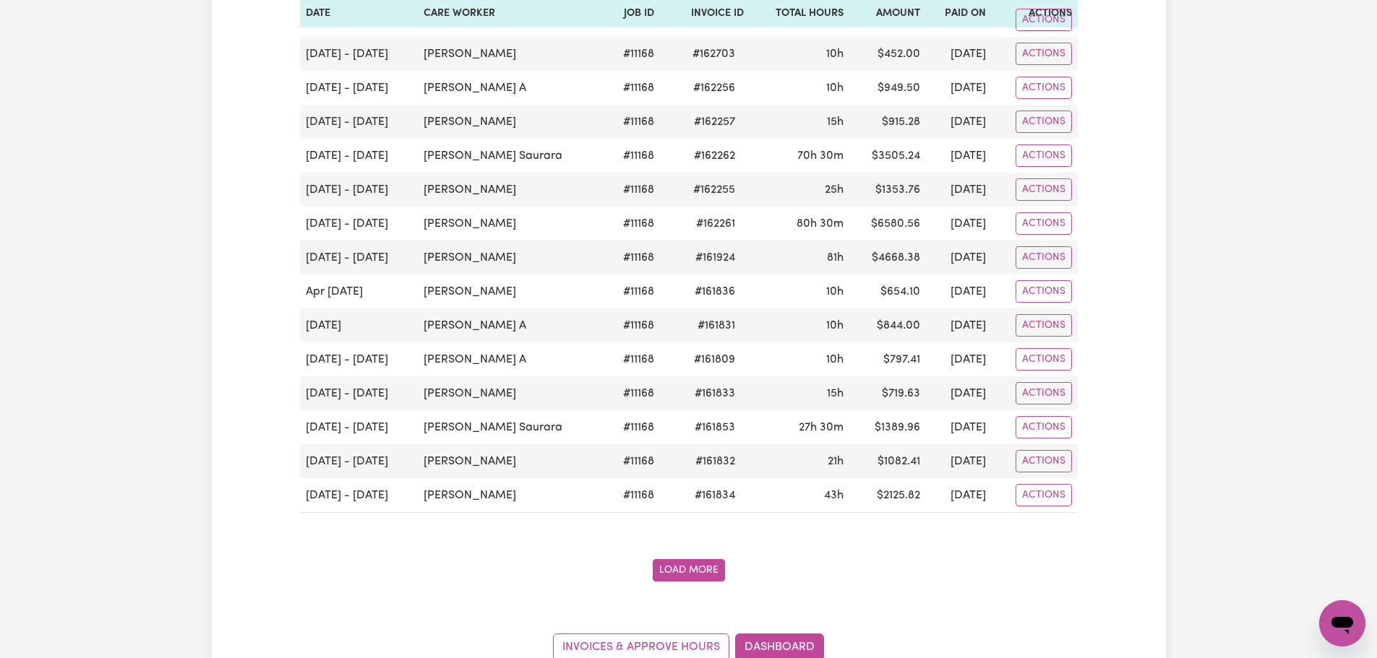
scroll to position [5310, 0]
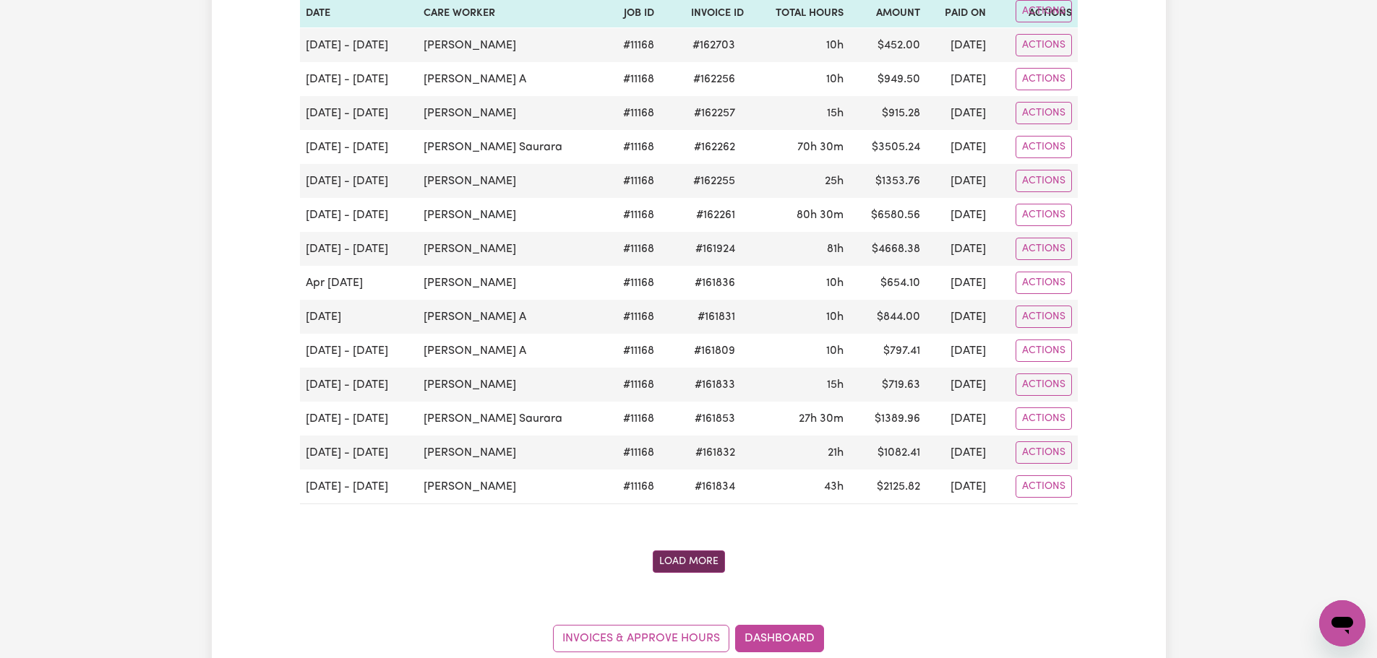
click at [690, 570] on button "Load More" at bounding box center [689, 562] width 72 height 22
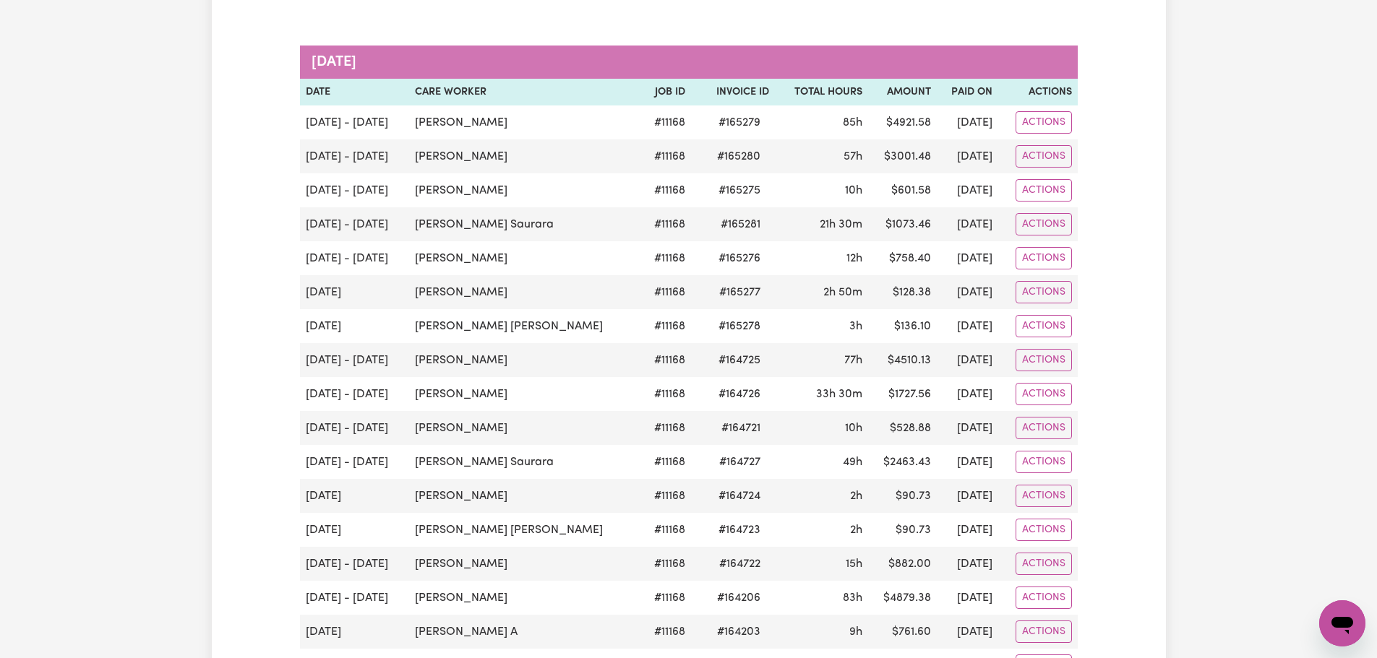
scroll to position [3720, 0]
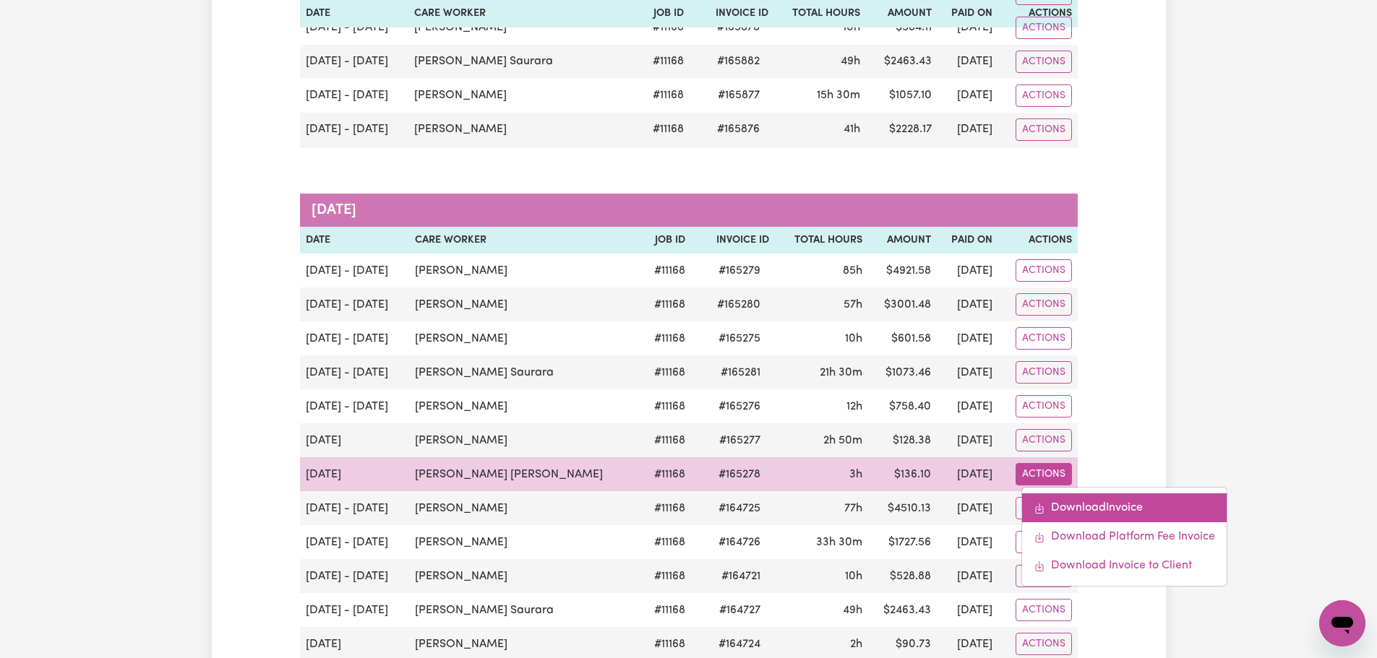
click at [1072, 509] on link "Download Invoice" at bounding box center [1124, 508] width 205 height 29
